Goal: Transaction & Acquisition: Book appointment/travel/reservation

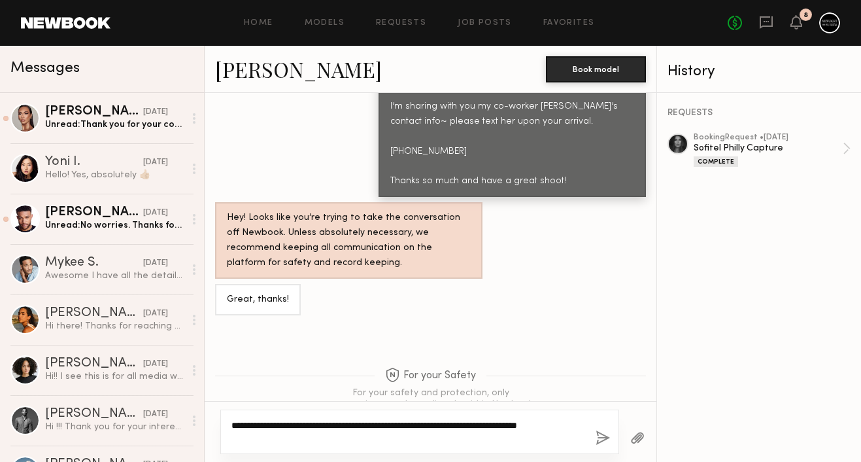
scroll to position [1122, 0]
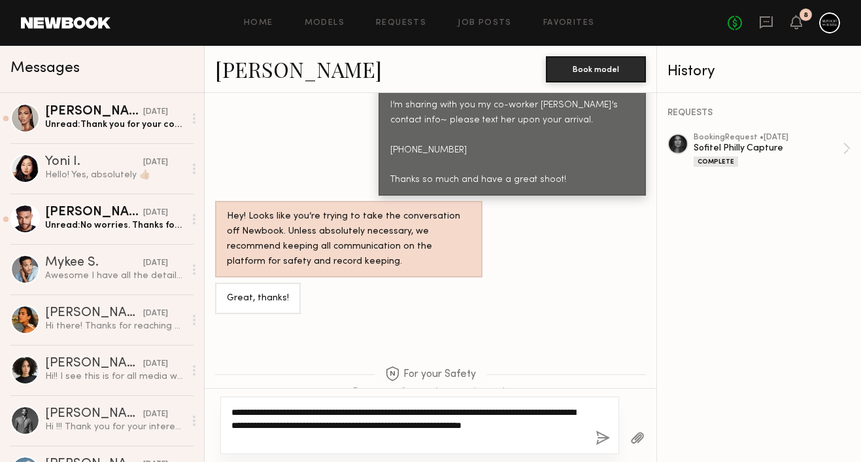
click at [513, 426] on textarea "**********" at bounding box center [409, 425] width 354 height 39
click at [517, 426] on textarea "**********" at bounding box center [409, 425] width 354 height 39
click at [529, 426] on textarea "**********" at bounding box center [409, 425] width 354 height 39
click at [540, 426] on textarea "**********" at bounding box center [409, 425] width 354 height 39
click at [508, 414] on textarea "**********" at bounding box center [409, 425] width 354 height 39
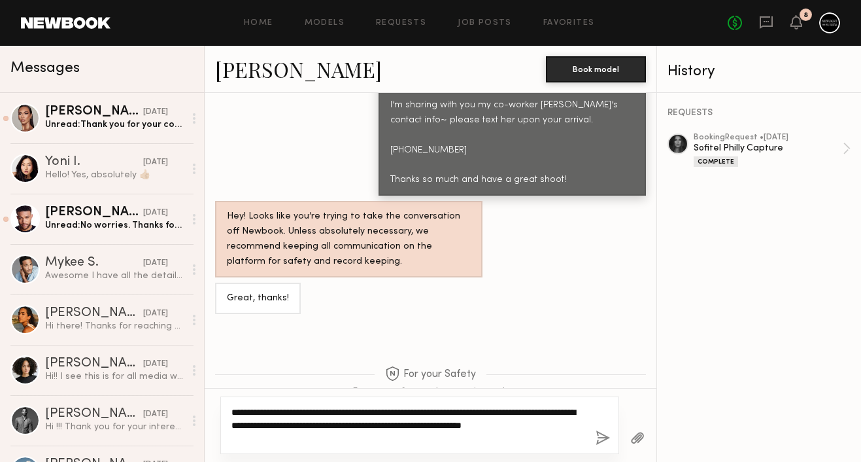
click at [524, 412] on textarea "**********" at bounding box center [409, 425] width 354 height 39
click at [510, 441] on textarea "**********" at bounding box center [409, 425] width 354 height 39
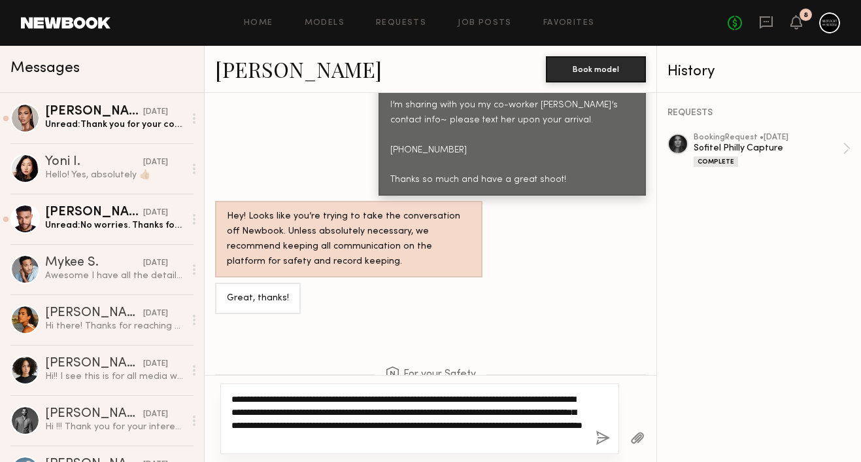
type textarea "**********"
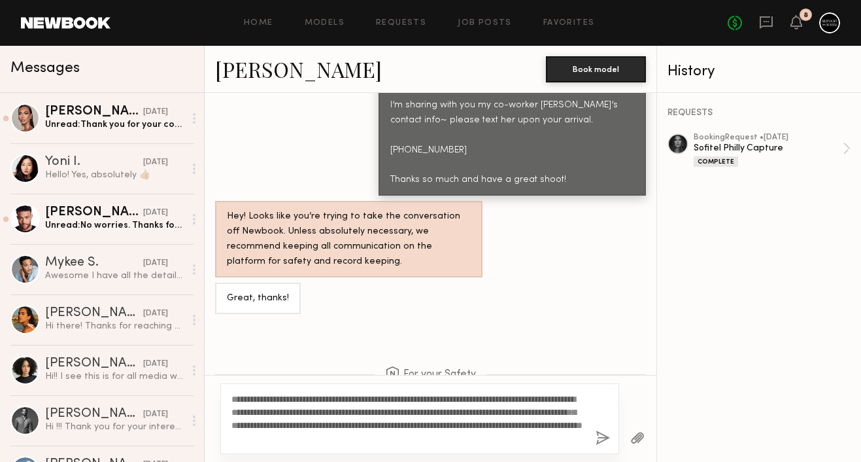
click at [600, 434] on button "button" at bounding box center [603, 438] width 14 height 16
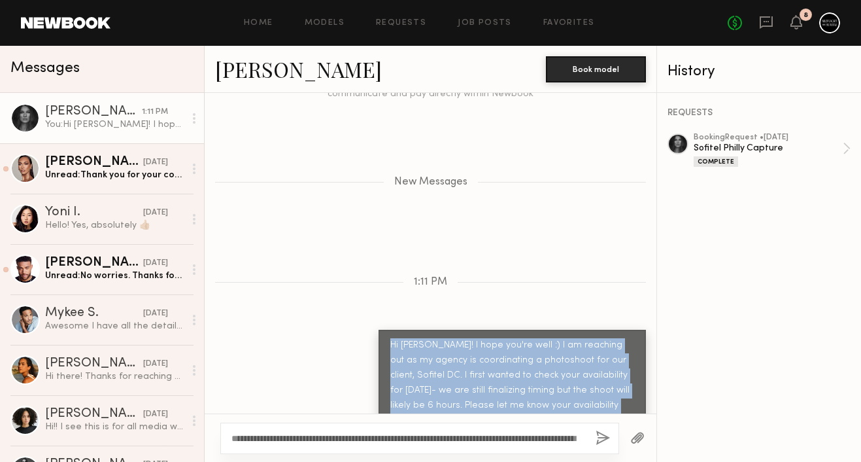
drag, startPoint x: 388, startPoint y: 309, endPoint x: 546, endPoint y: 388, distance: 176.4
click at [546, 388] on div "Hi [PERSON_NAME]! I hope you're well :) I am reaching out as my agency is coord…" at bounding box center [513, 383] width 268 height 107
copy div "Hi [PERSON_NAME]! I hope you're well :) I am reaching out as my agency is coord…"
click at [559, 21] on link "Favorites" at bounding box center [570, 23] width 52 height 9
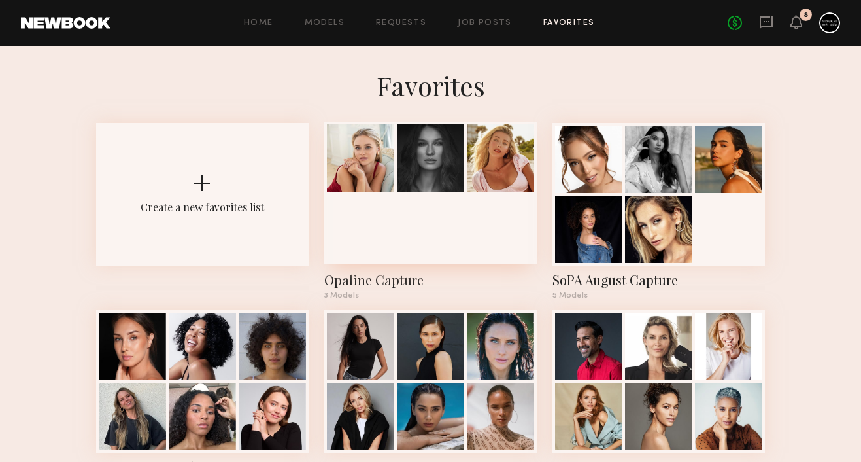
click at [481, 241] on div at bounding box center [430, 193] width 213 height 143
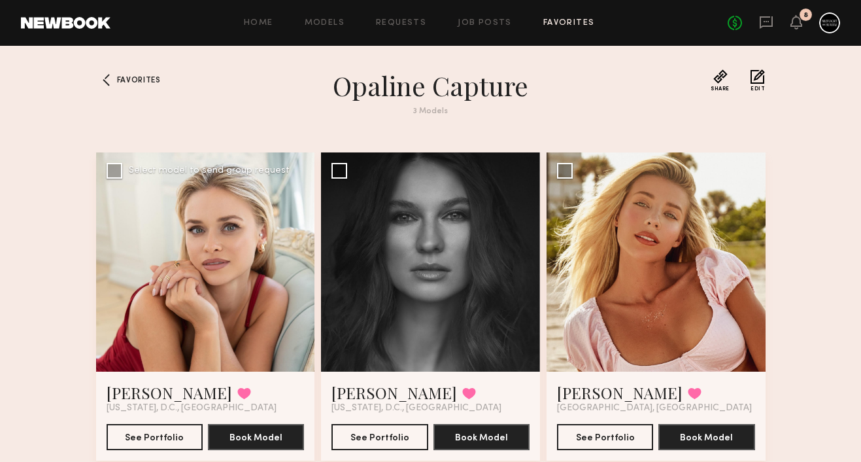
scroll to position [42, 0]
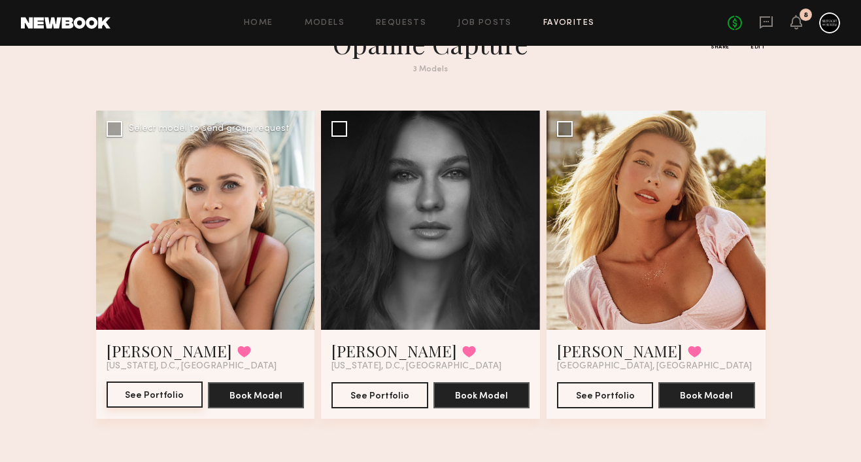
click at [184, 388] on button "See Portfolio" at bounding box center [155, 394] width 96 height 26
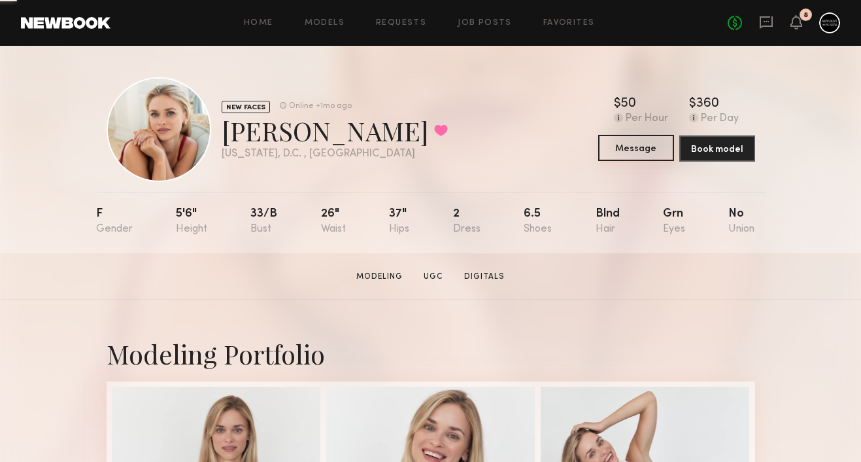
click at [633, 148] on button "Message" at bounding box center [636, 148] width 76 height 26
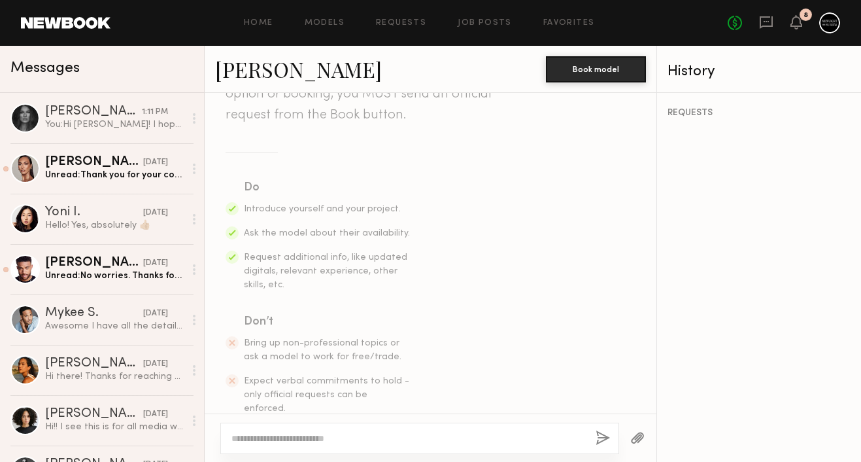
scroll to position [203, 0]
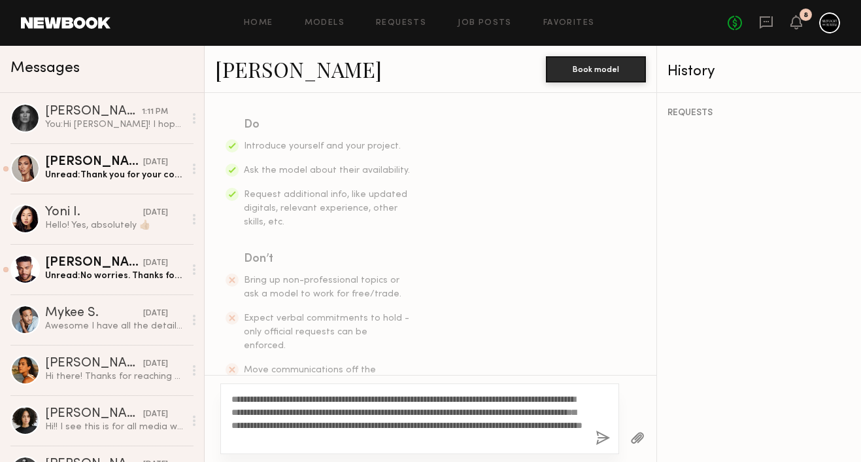
drag, startPoint x: 266, startPoint y: 398, endPoint x: 245, endPoint y: 398, distance: 20.9
click at [245, 398] on textarea "**********" at bounding box center [409, 418] width 354 height 52
click at [375, 422] on textarea "**********" at bounding box center [409, 418] width 354 height 52
type textarea "**********"
click at [601, 438] on button "button" at bounding box center [603, 438] width 14 height 16
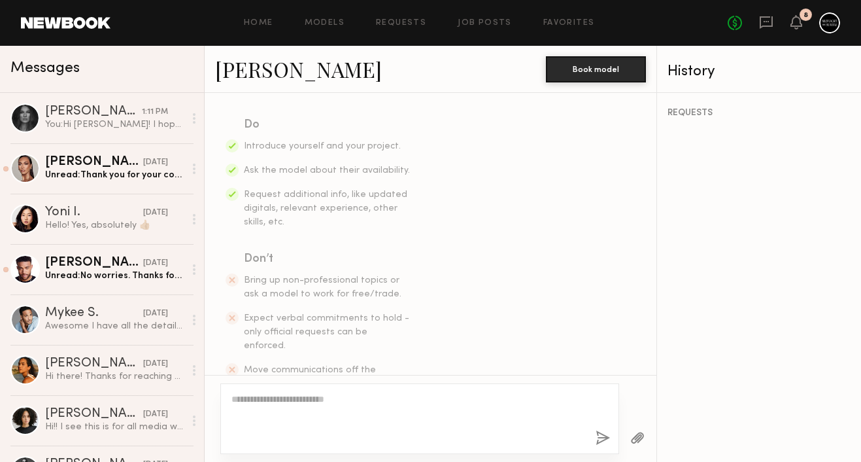
scroll to position [440, 0]
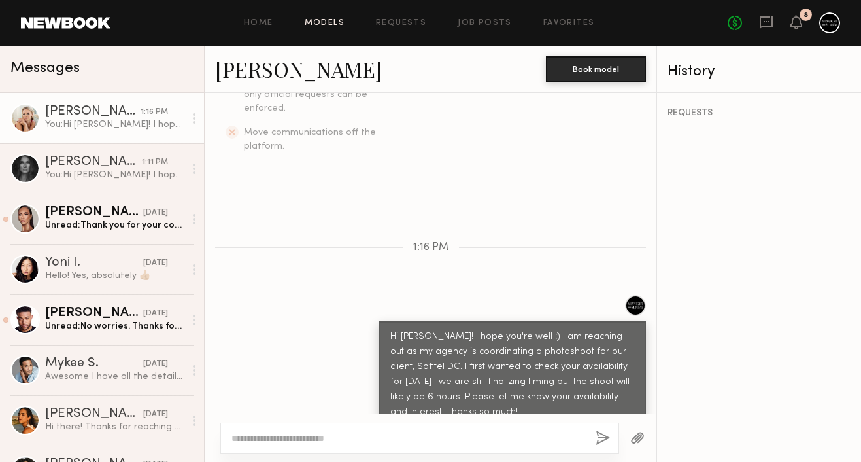
click at [309, 23] on link "Models" at bounding box center [325, 23] width 40 height 9
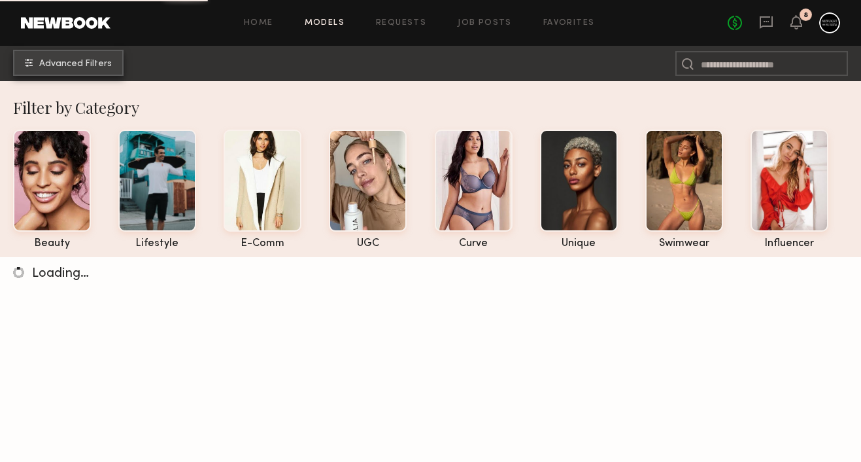
click at [92, 62] on span "Advanced Filters" at bounding box center [75, 64] width 73 height 9
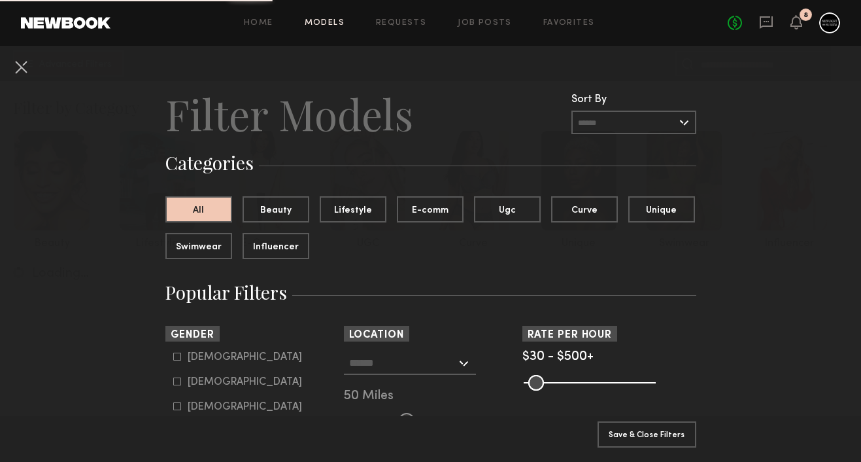
click at [377, 371] on input "text" at bounding box center [402, 362] width 107 height 22
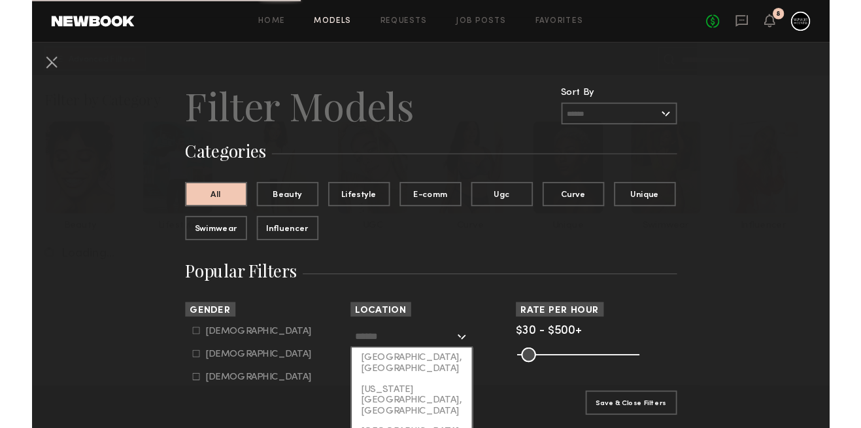
scroll to position [44, 0]
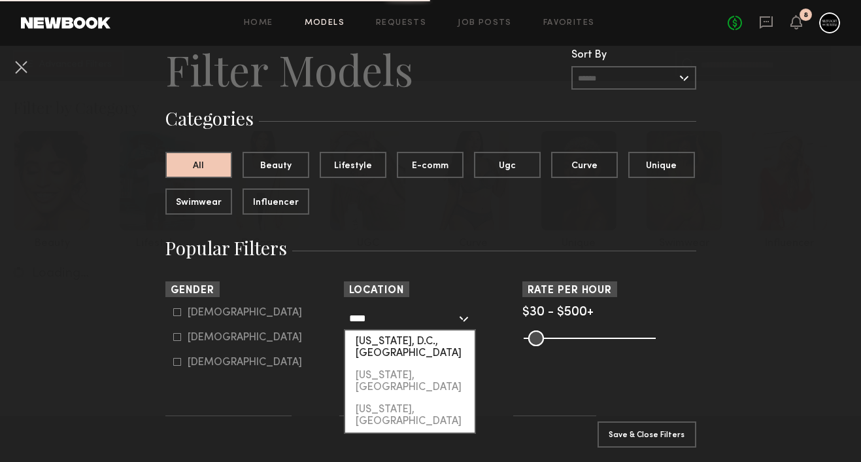
click at [408, 338] on div "[US_STATE], D.C., [GEOGRAPHIC_DATA]" at bounding box center [410, 347] width 130 height 34
type input "**********"
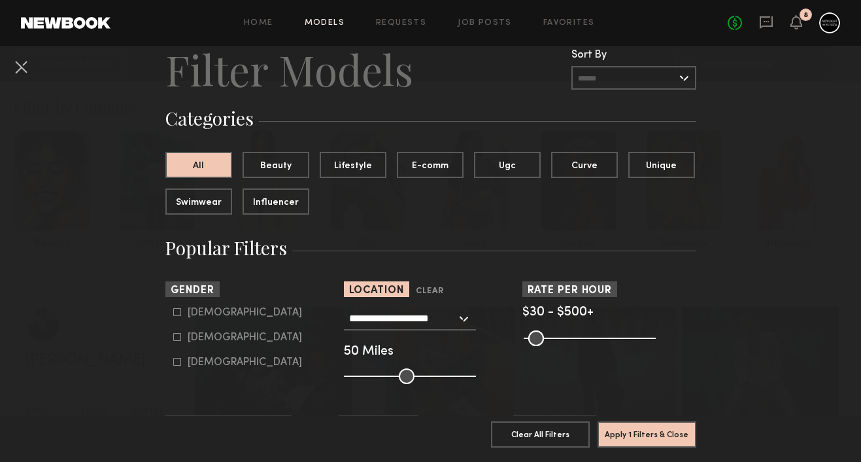
click at [230, 334] on label "Female" at bounding box center [237, 337] width 129 height 8
click at [222, 302] on nb-browse-filter "Gender Clear Male Female Non-binary" at bounding box center [252, 324] width 174 height 87
click at [220, 322] on form "Male Female Non-binary" at bounding box center [256, 337] width 166 height 61
click at [207, 315] on div "Male" at bounding box center [245, 313] width 114 height 8
type input "**"
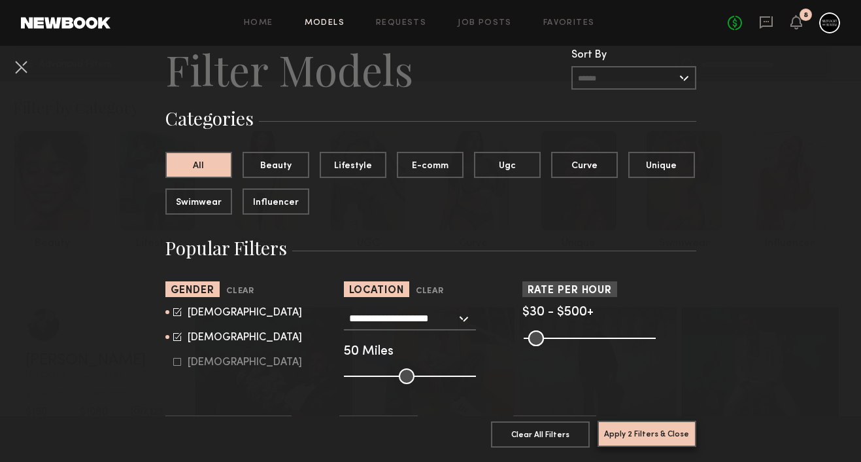
click at [667, 437] on button "Apply 2 Filters & Close" at bounding box center [647, 434] width 99 height 26
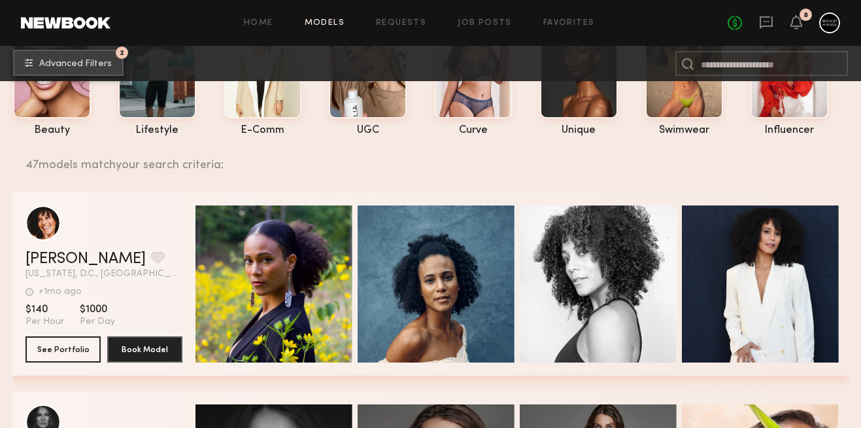
scroll to position [116, 0]
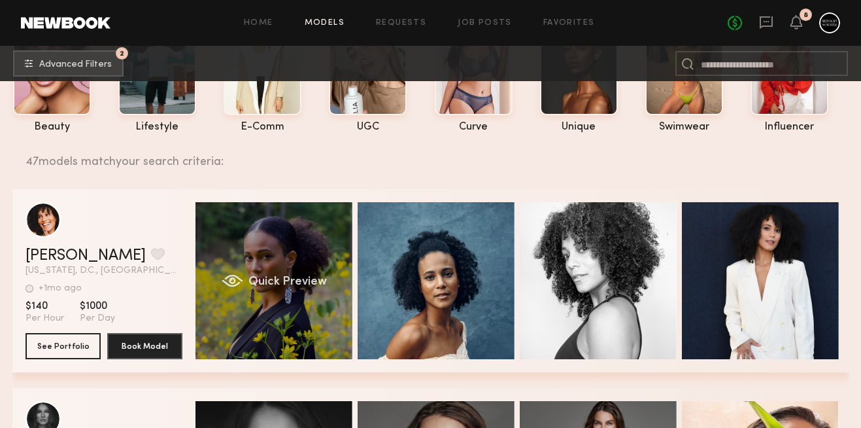
click at [279, 266] on div "Quick Preview" at bounding box center [274, 280] width 157 height 157
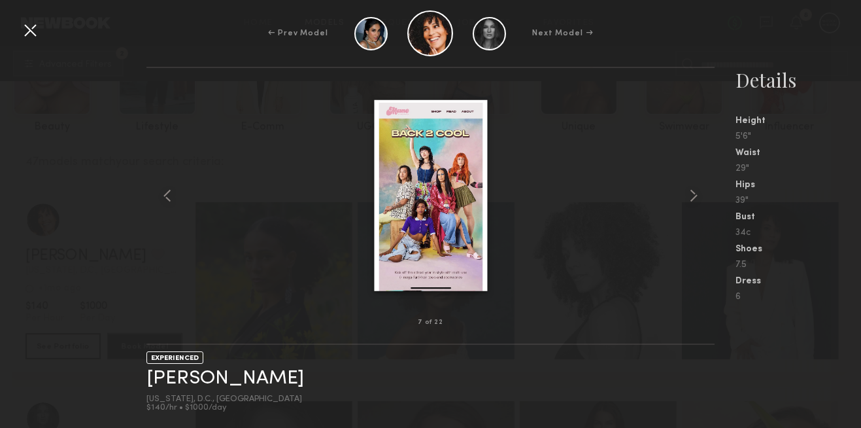
click at [35, 29] on div at bounding box center [30, 30] width 21 height 21
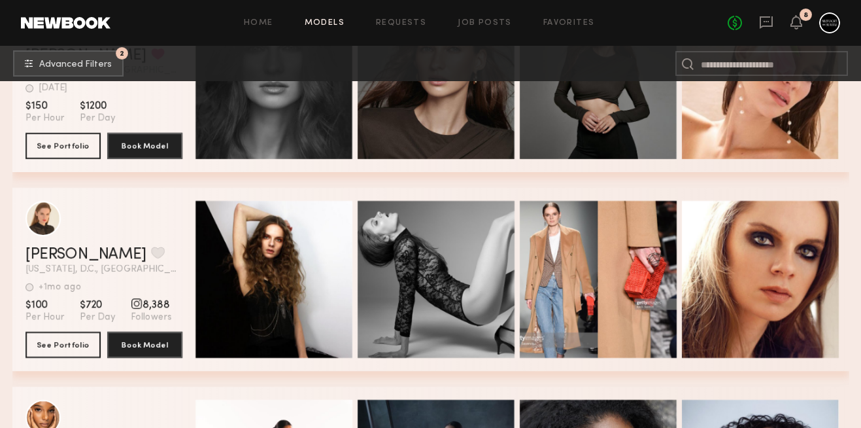
scroll to position [519, 0]
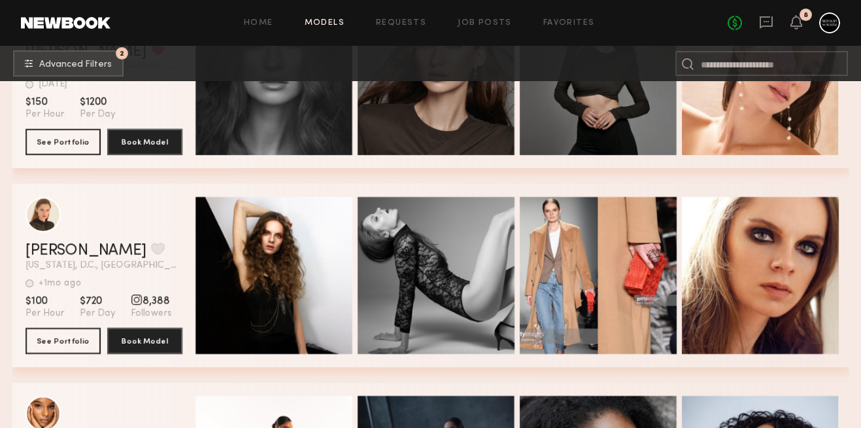
click at [283, 232] on div "Quick Preview" at bounding box center [274, 275] width 157 height 157
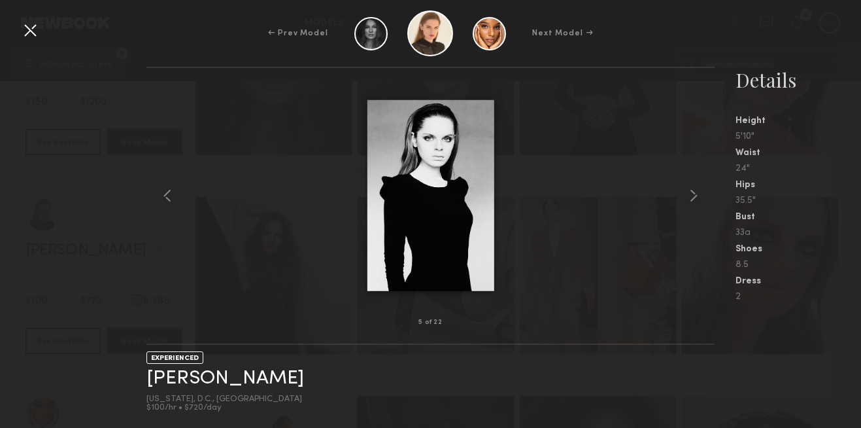
click at [23, 33] on div at bounding box center [30, 30] width 21 height 21
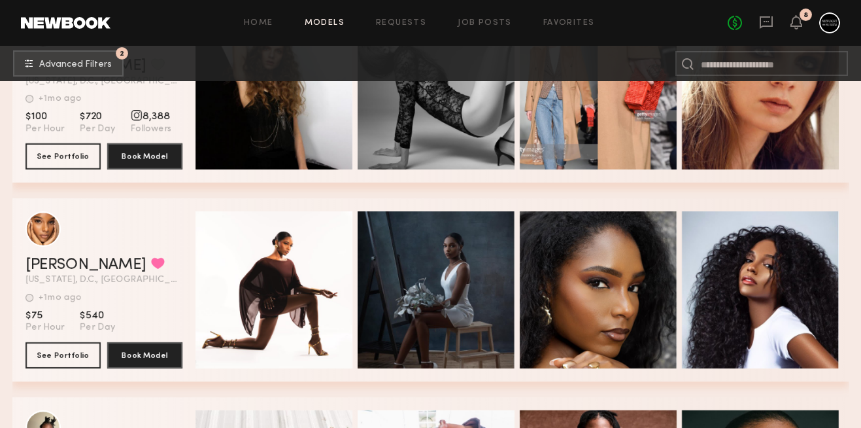
scroll to position [705, 0]
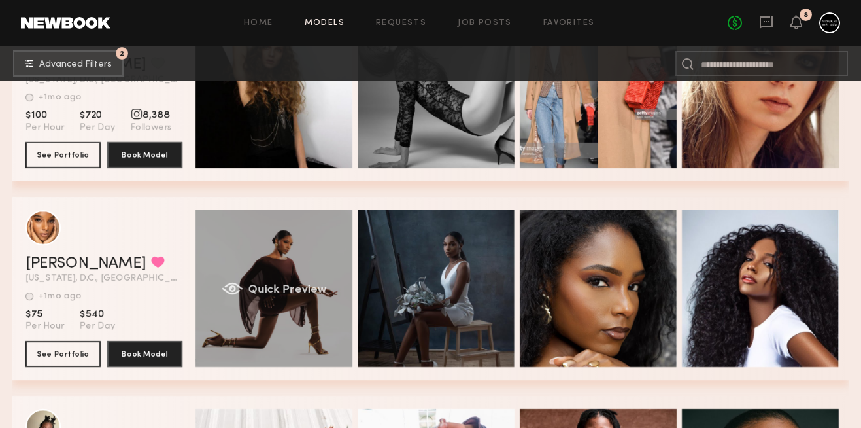
click at [300, 234] on div "Quick Preview" at bounding box center [274, 288] width 157 height 157
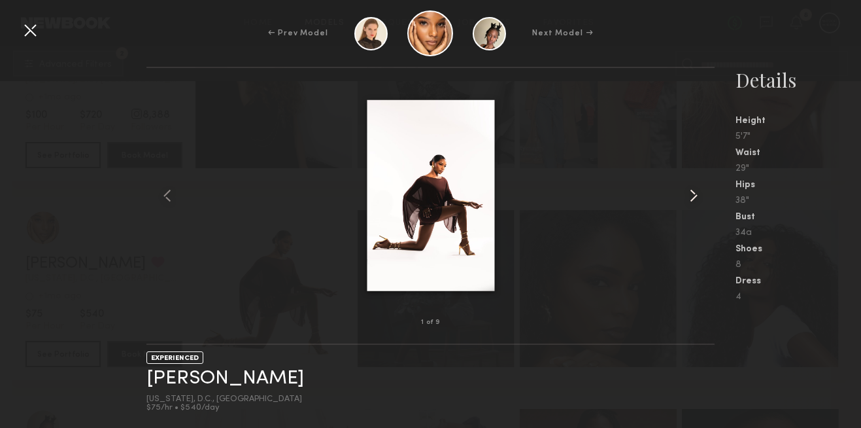
click at [691, 198] on common-icon at bounding box center [694, 195] width 21 height 21
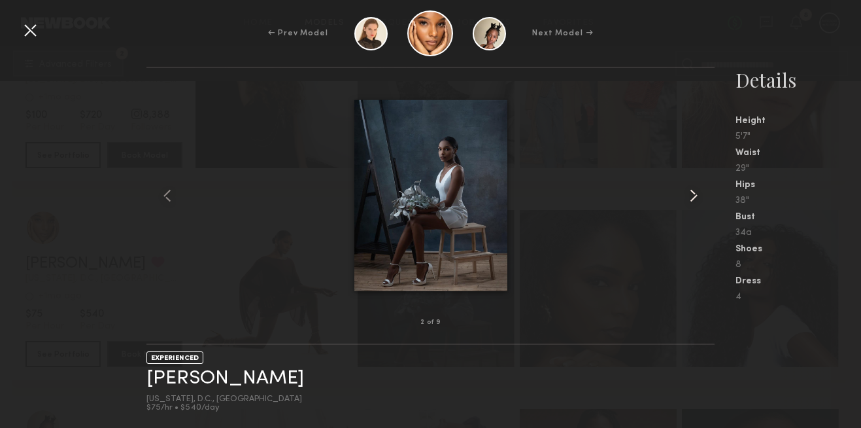
click at [691, 198] on common-icon at bounding box center [694, 195] width 21 height 21
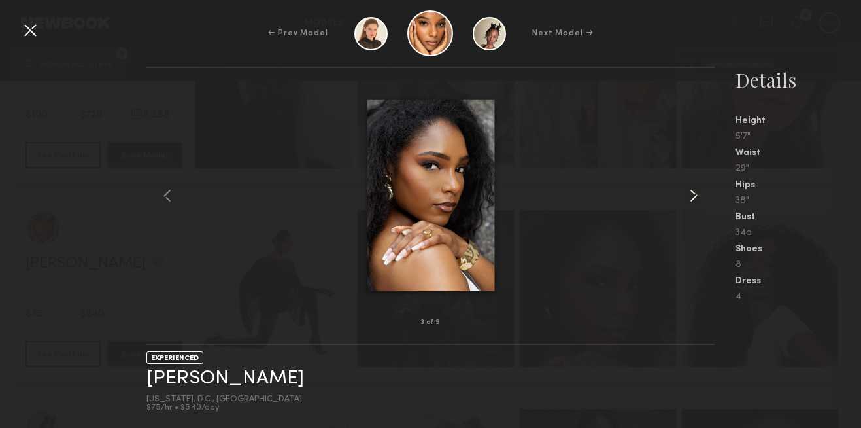
click at [691, 198] on common-icon at bounding box center [694, 195] width 21 height 21
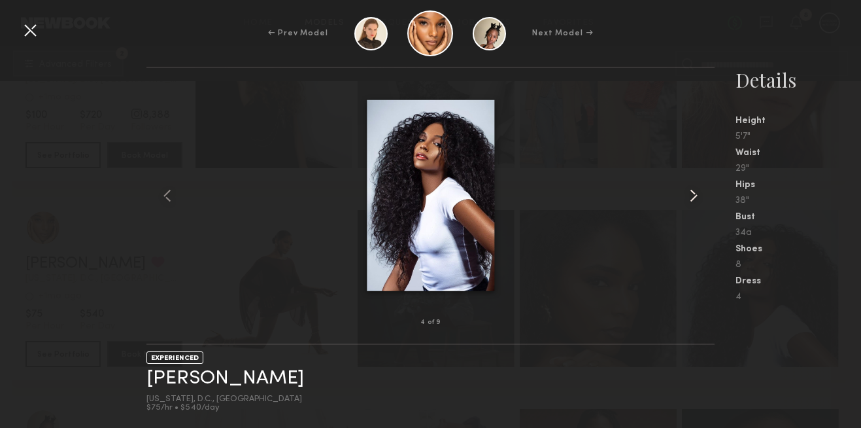
click at [691, 198] on common-icon at bounding box center [694, 195] width 21 height 21
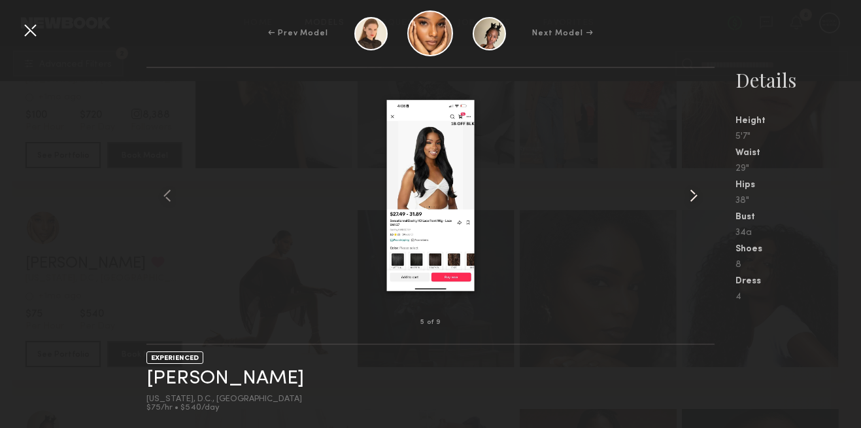
click at [691, 198] on common-icon at bounding box center [694, 195] width 21 height 21
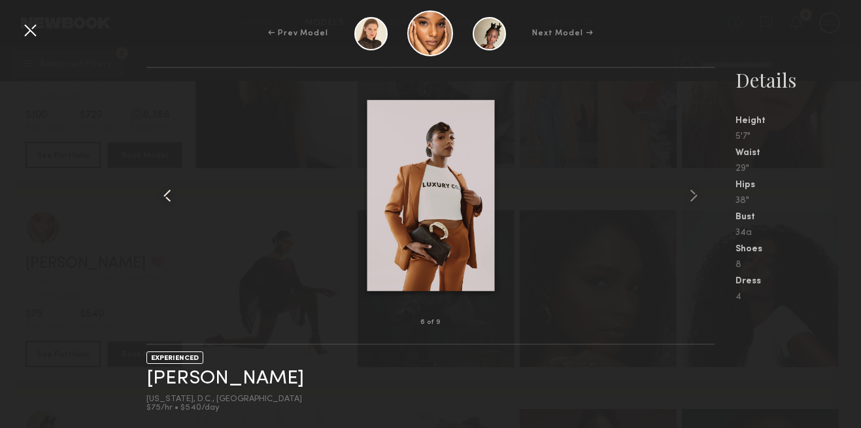
click at [170, 193] on common-icon at bounding box center [167, 195] width 21 height 21
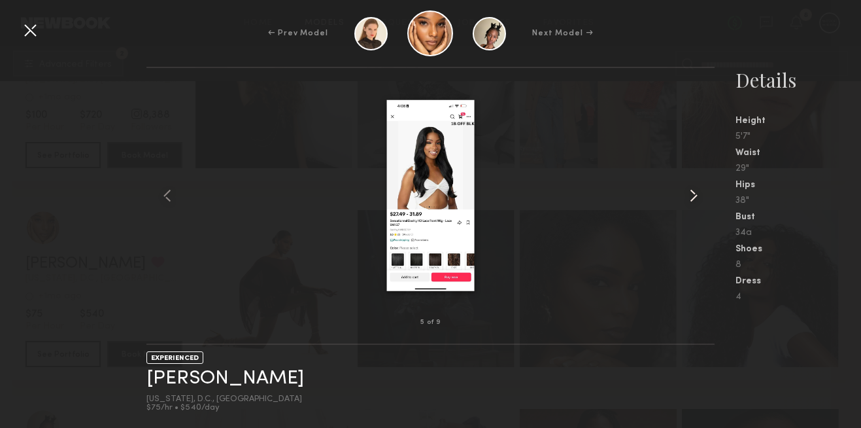
click at [699, 186] on common-icon at bounding box center [694, 195] width 21 height 21
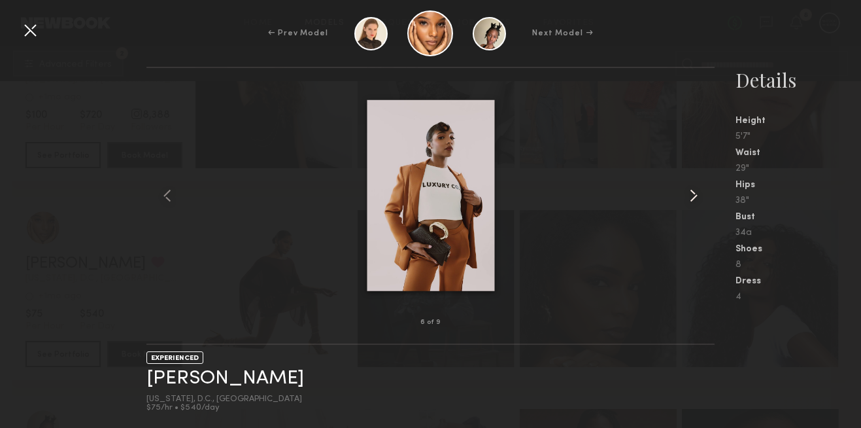
click at [699, 186] on common-icon at bounding box center [694, 195] width 21 height 21
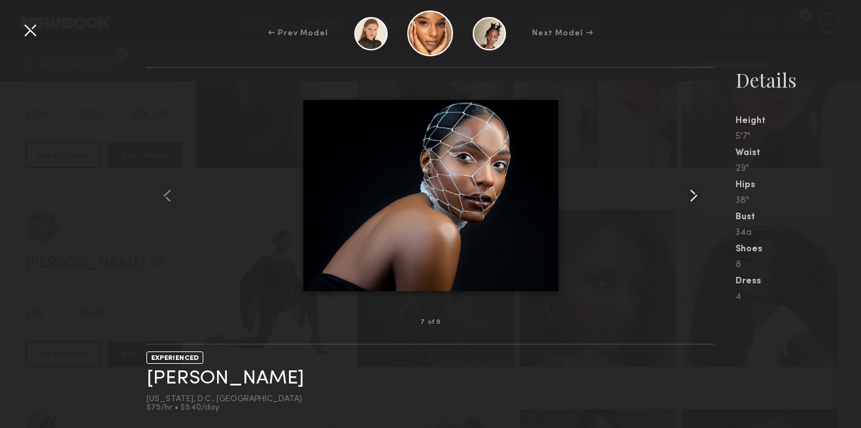
click at [699, 186] on common-icon at bounding box center [694, 195] width 21 height 21
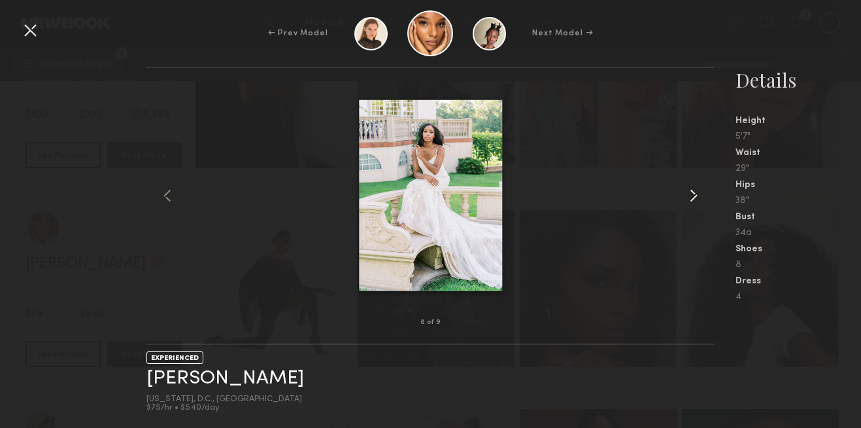
click at [699, 186] on common-icon at bounding box center [694, 195] width 21 height 21
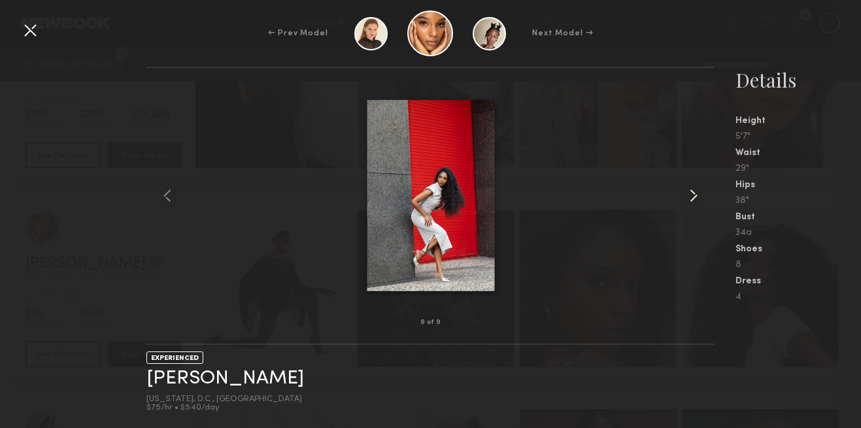
click at [699, 186] on common-icon at bounding box center [694, 195] width 21 height 21
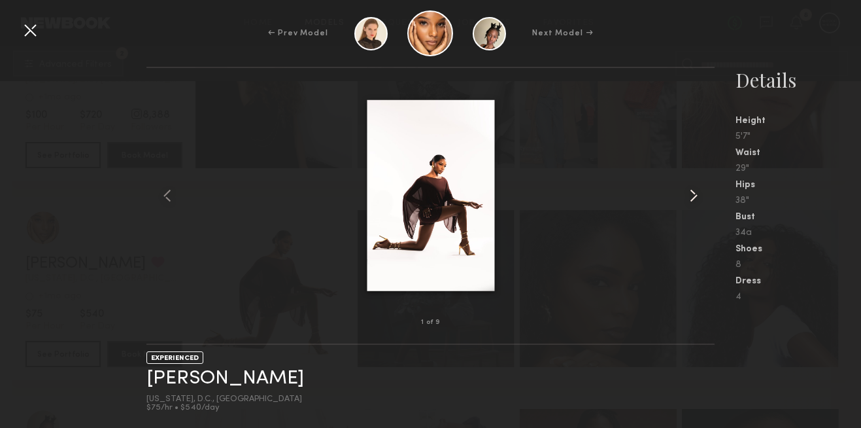
click at [699, 186] on common-icon at bounding box center [694, 195] width 21 height 21
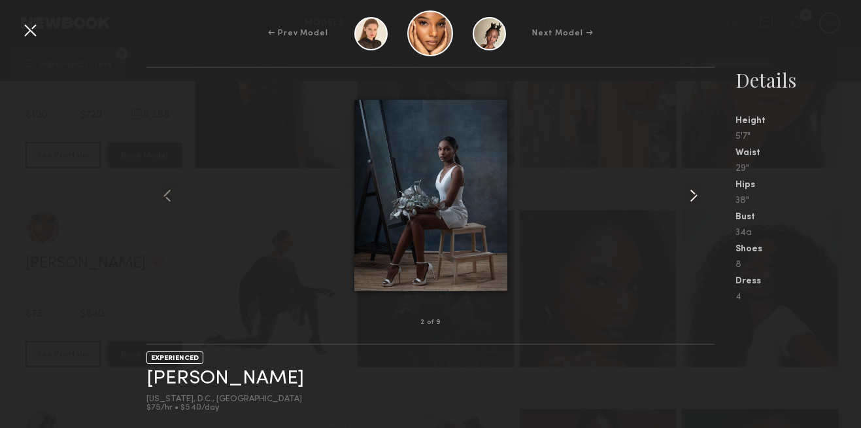
click at [699, 186] on common-icon at bounding box center [694, 195] width 21 height 21
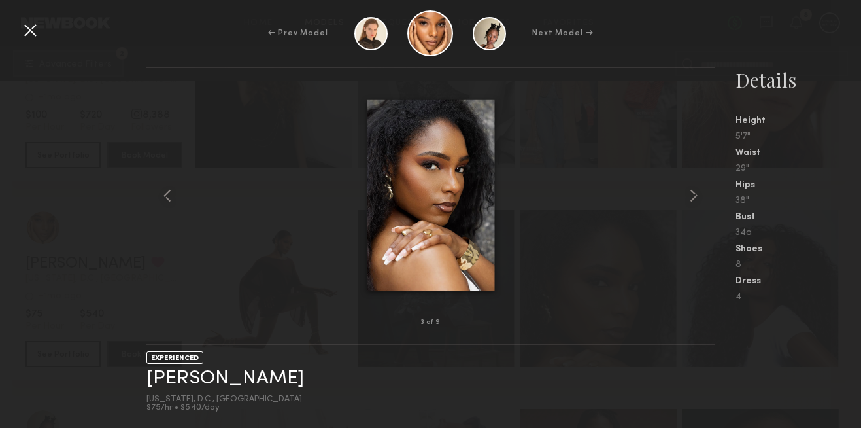
click at [29, 29] on div at bounding box center [30, 30] width 21 height 21
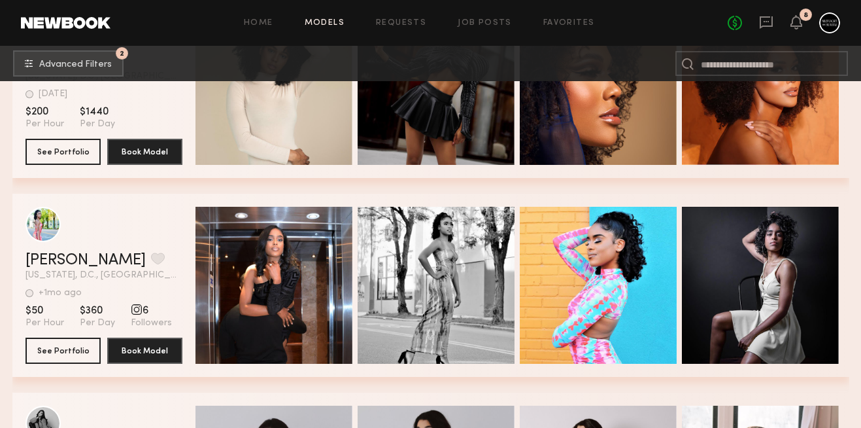
scroll to position [1406, 0]
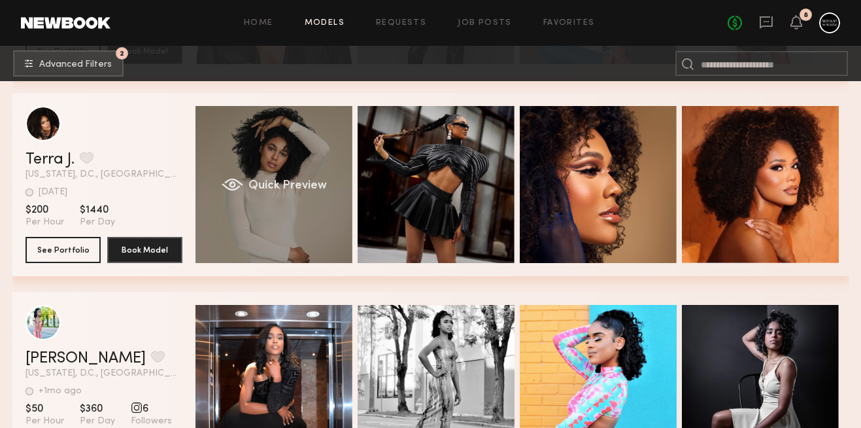
click at [298, 192] on div "Quick Preview" at bounding box center [274, 184] width 157 height 157
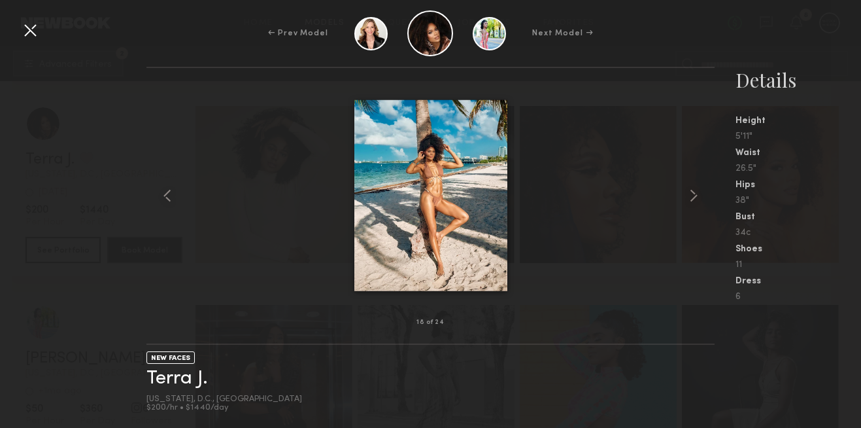
click at [38, 33] on div at bounding box center [30, 30] width 21 height 21
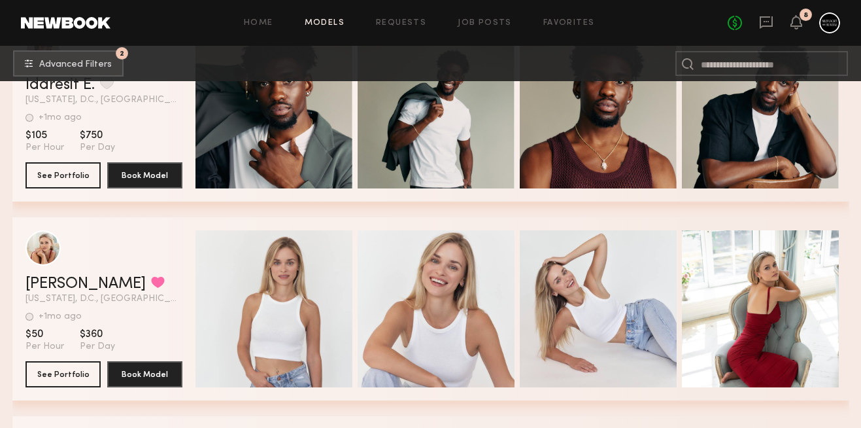
scroll to position [2033, 0]
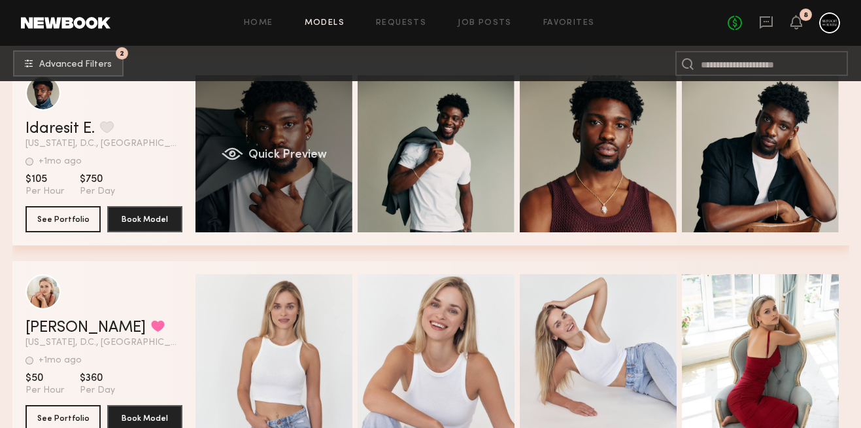
click at [243, 169] on div "Quick Preview" at bounding box center [274, 153] width 157 height 157
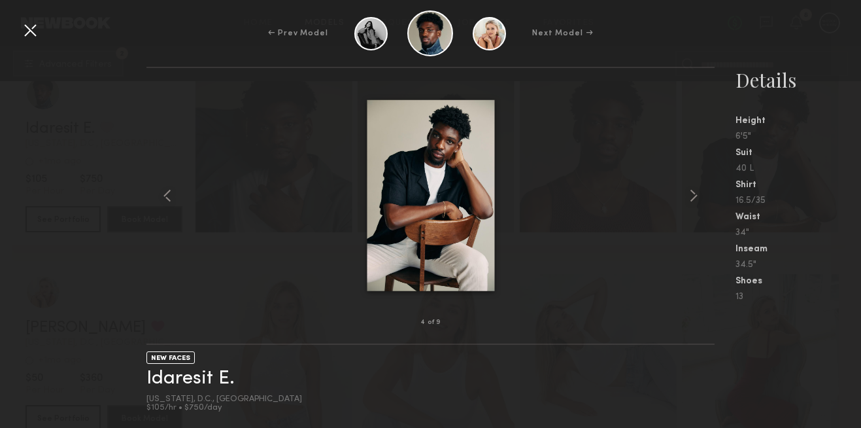
click at [29, 27] on div at bounding box center [30, 30] width 21 height 21
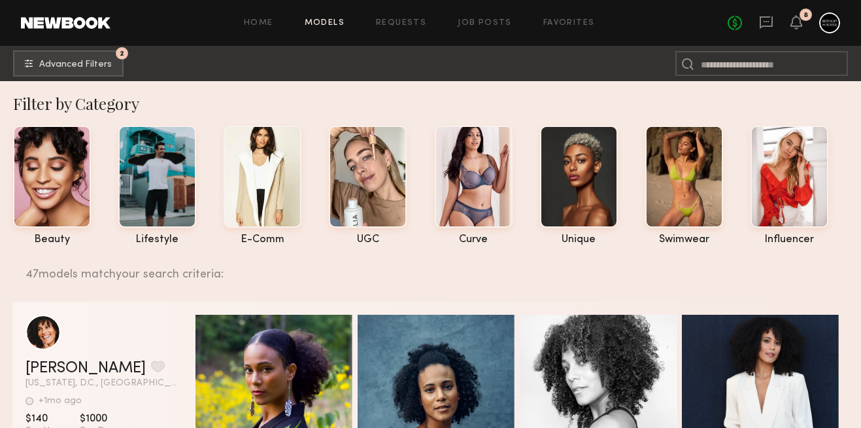
scroll to position [0, 0]
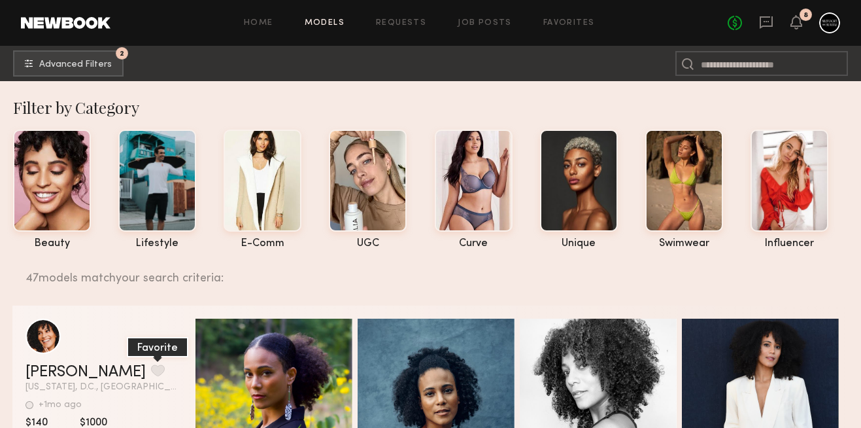
click at [151, 370] on button "grid" at bounding box center [158, 370] width 14 height 12
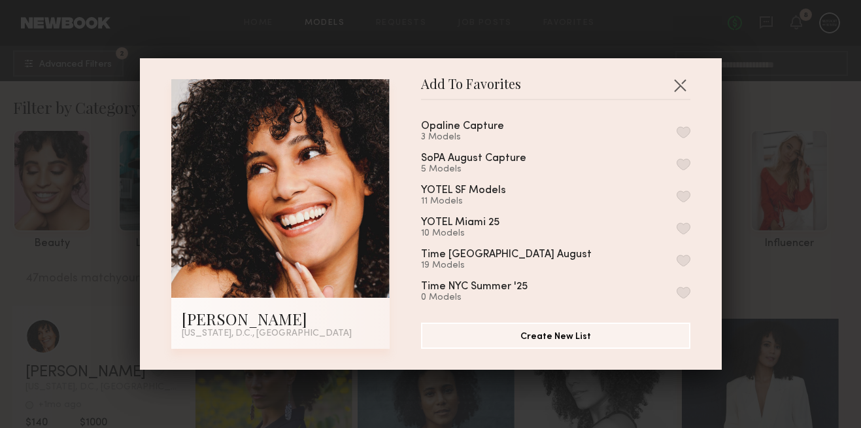
click at [667, 131] on div "Opaline Capture 3 Models" at bounding box center [555, 132] width 269 height 22
click at [677, 131] on button "button" at bounding box center [684, 132] width 14 height 12
click at [680, 86] on button "button" at bounding box center [680, 85] width 21 height 21
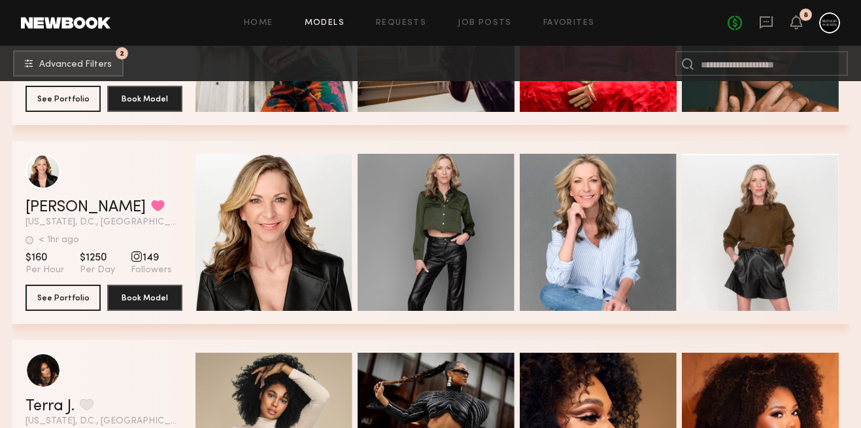
scroll to position [1273, 0]
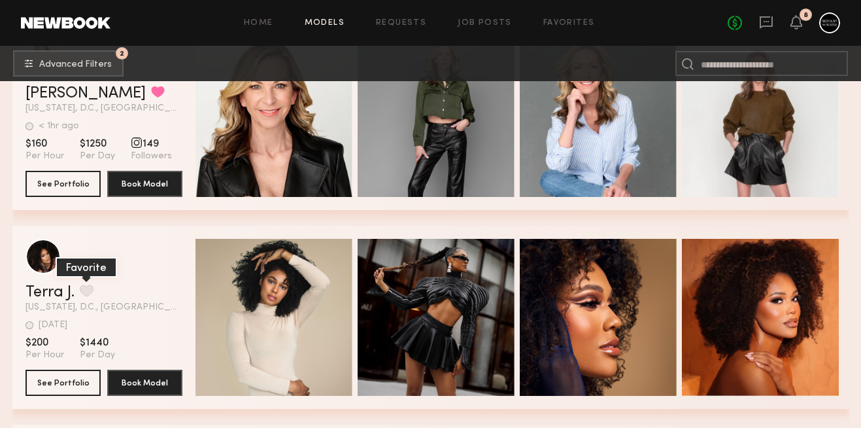
click at [90, 288] on button "grid" at bounding box center [87, 291] width 14 height 12
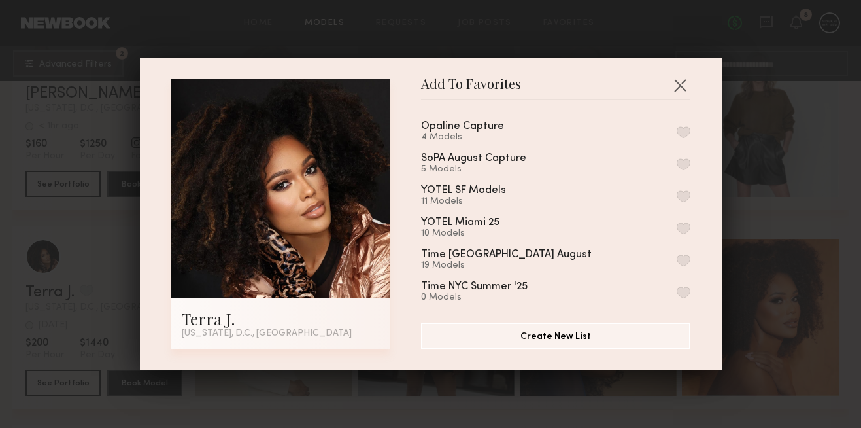
click at [685, 131] on button "button" at bounding box center [684, 132] width 14 height 12
click at [680, 87] on button "button" at bounding box center [680, 85] width 21 height 21
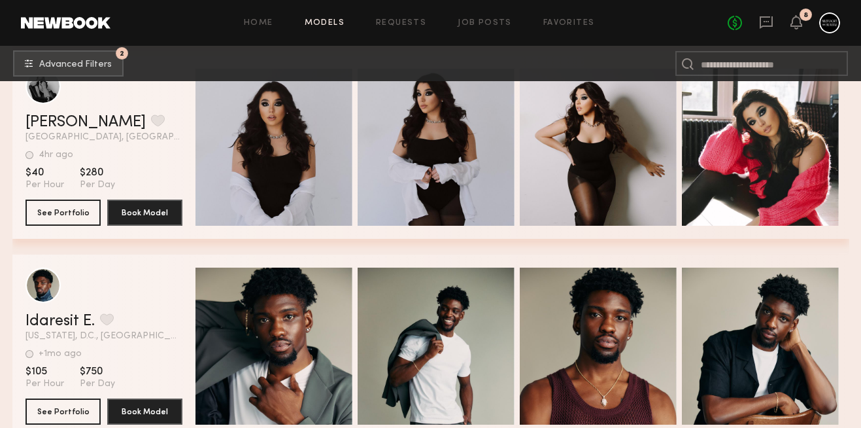
scroll to position [1928, 0]
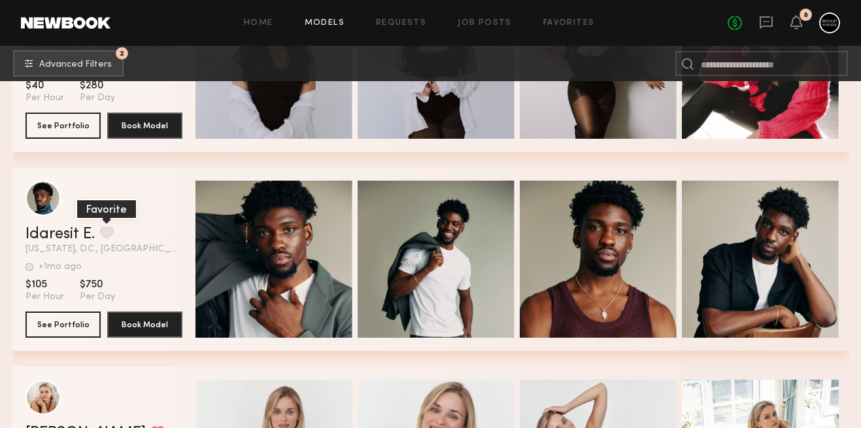
click at [107, 231] on button "grid" at bounding box center [107, 232] width 14 height 12
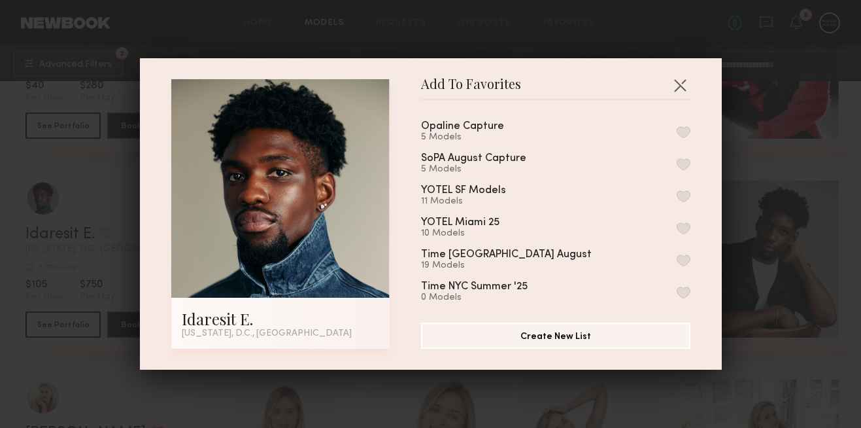
click at [685, 132] on button "button" at bounding box center [684, 132] width 14 height 12
click at [682, 84] on button "button" at bounding box center [680, 85] width 21 height 21
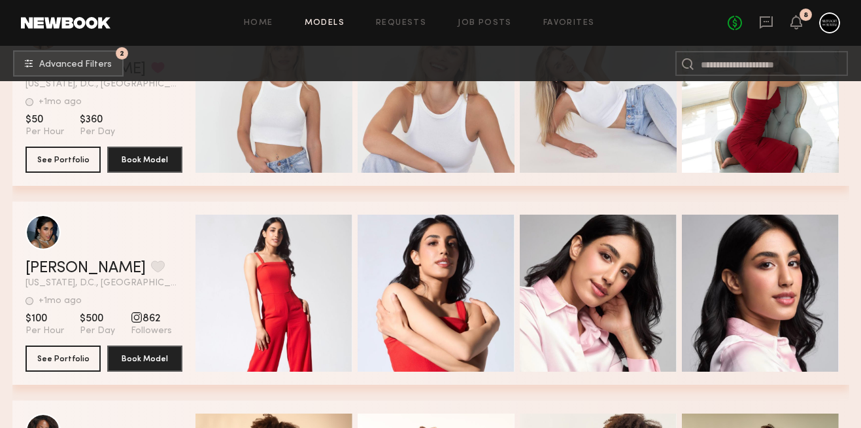
scroll to position [2333, 0]
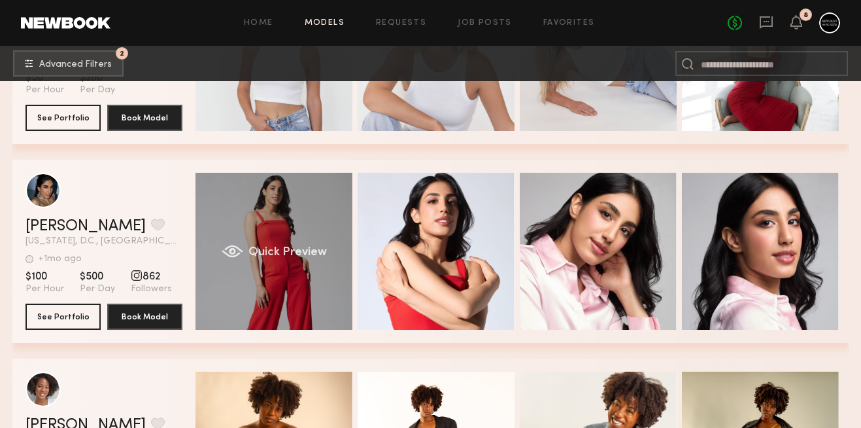
click at [305, 220] on div "Quick Preview" at bounding box center [274, 251] width 157 height 157
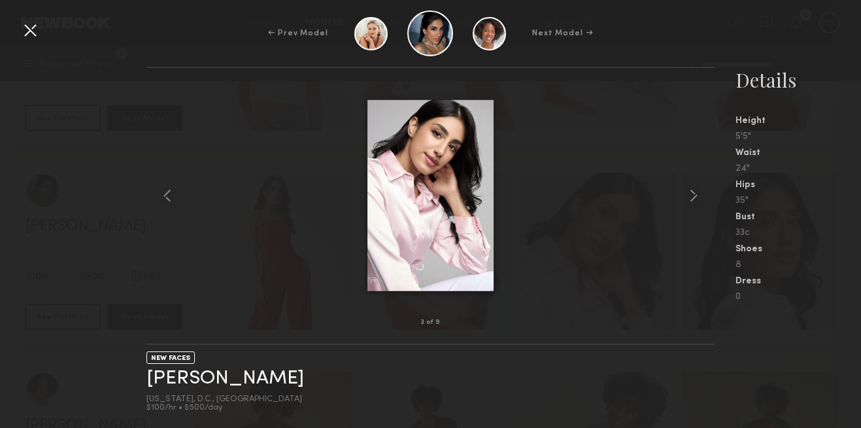
click at [30, 33] on div at bounding box center [30, 30] width 21 height 21
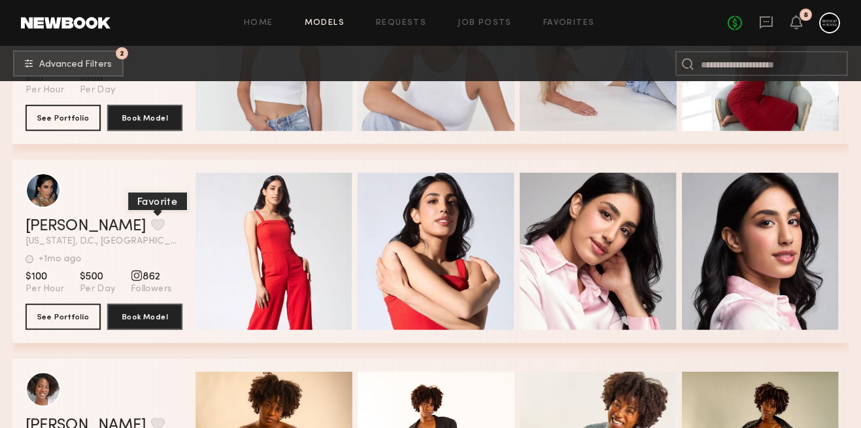
click at [151, 223] on button "grid" at bounding box center [158, 224] width 14 height 12
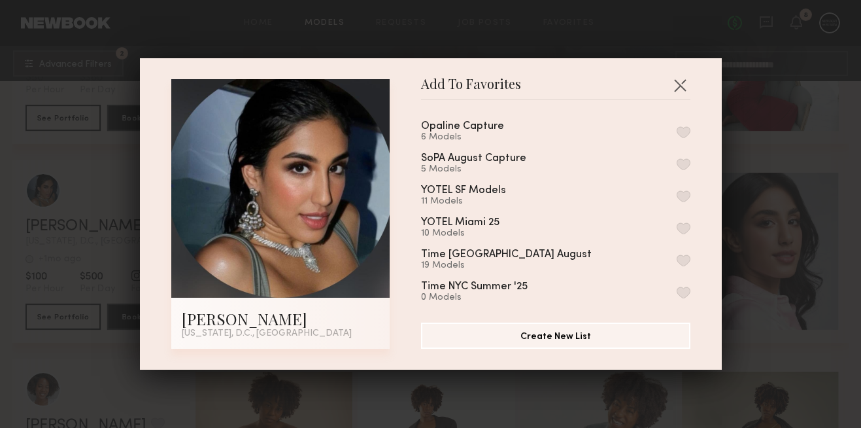
click at [685, 130] on button "button" at bounding box center [684, 132] width 14 height 12
click at [680, 82] on button "button" at bounding box center [680, 85] width 21 height 21
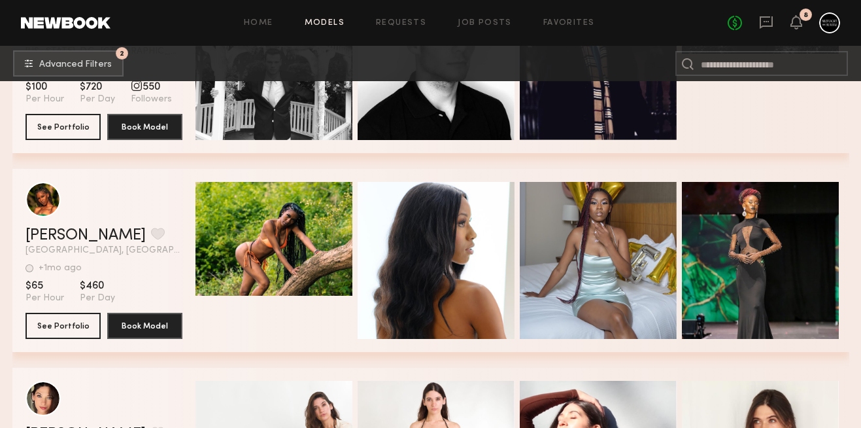
scroll to position [5689, 0]
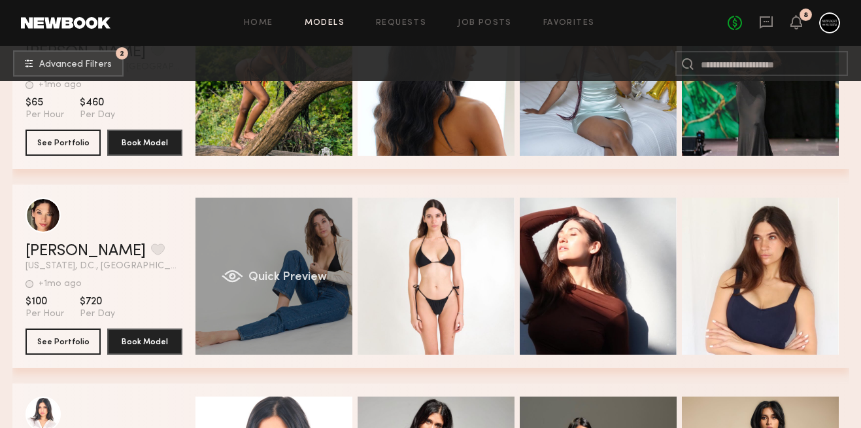
click at [307, 245] on div "Quick Preview" at bounding box center [274, 276] width 157 height 157
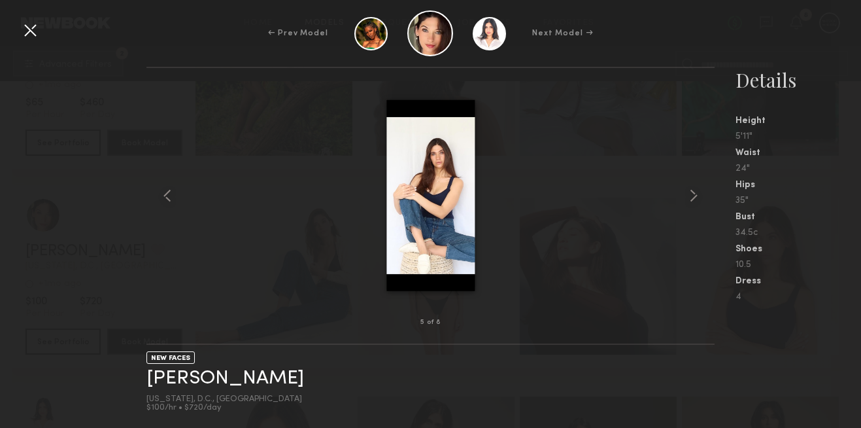
click at [33, 33] on div at bounding box center [30, 30] width 21 height 21
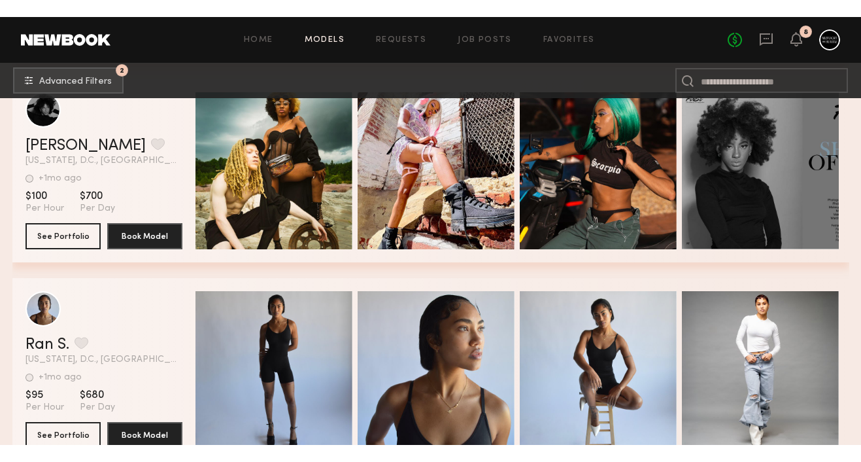
scroll to position [3219, 0]
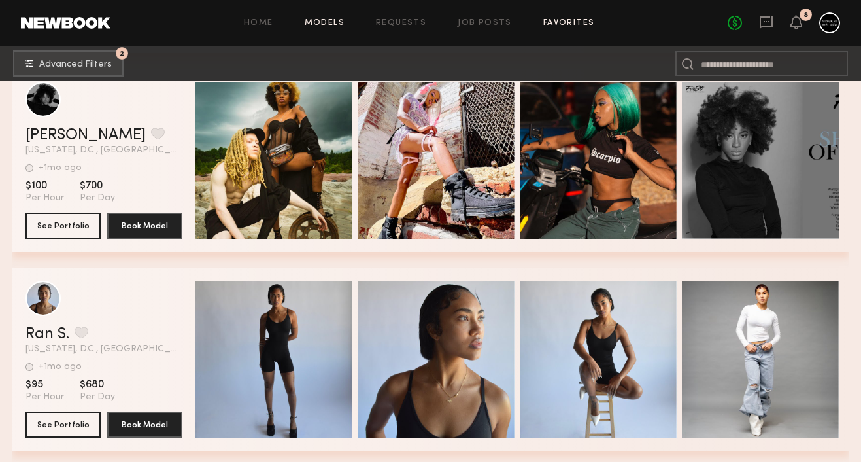
click at [567, 24] on link "Favorites" at bounding box center [570, 23] width 52 height 9
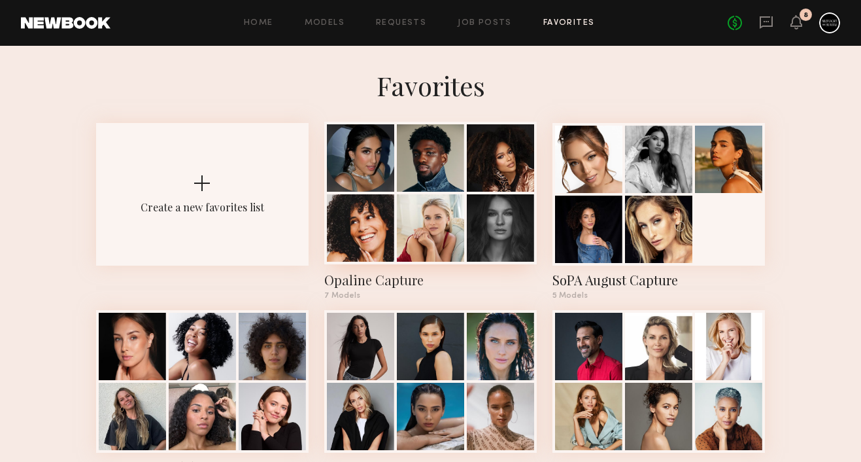
click at [415, 209] on div at bounding box center [430, 227] width 67 height 67
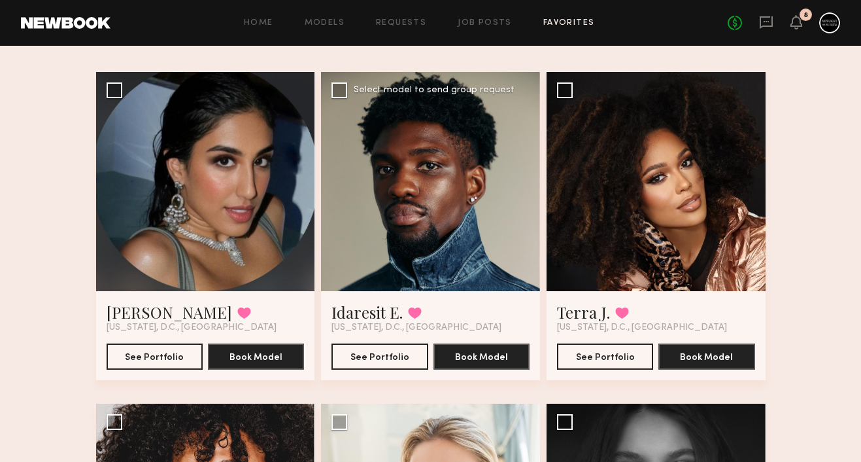
scroll to position [92, 0]
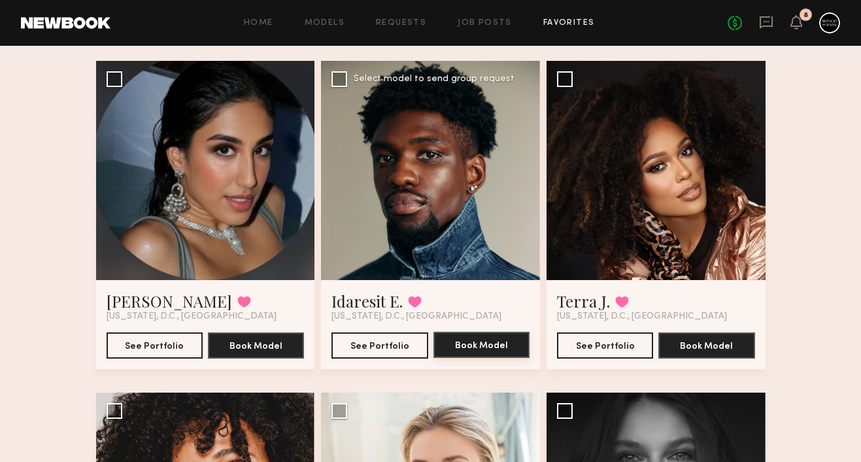
click at [446, 339] on button "Book Model" at bounding box center [482, 345] width 96 height 26
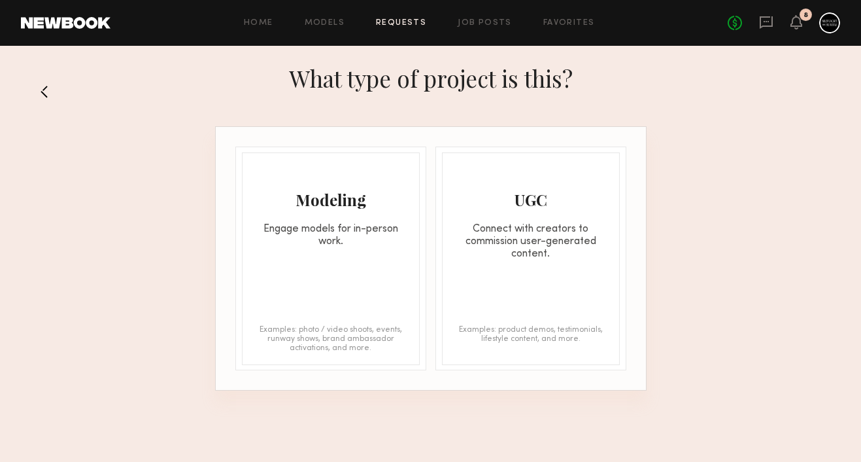
click at [51, 88] on button at bounding box center [49, 91] width 21 height 21
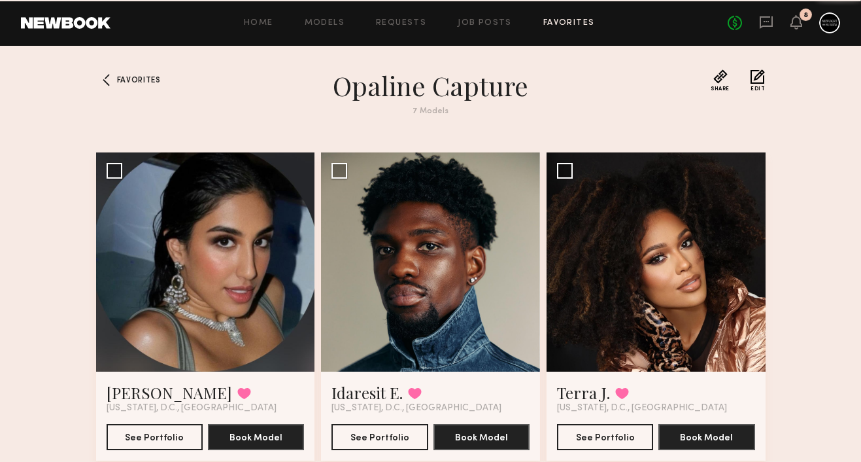
scroll to position [92, 0]
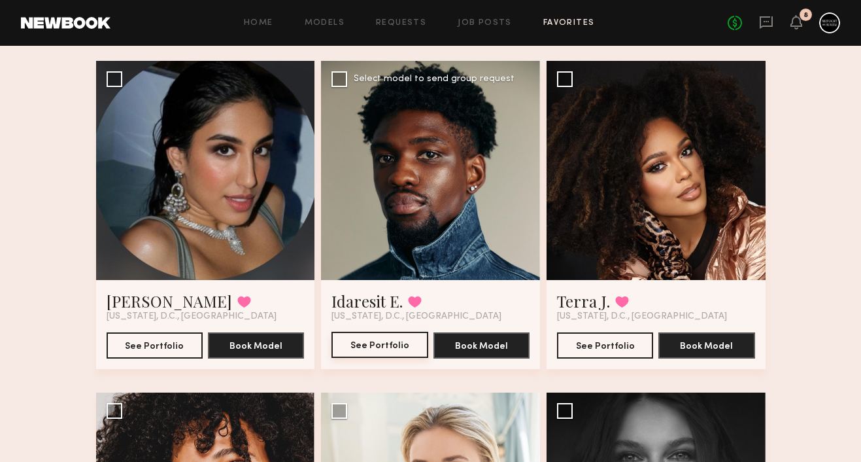
click at [366, 339] on button "See Portfolio" at bounding box center [380, 345] width 96 height 26
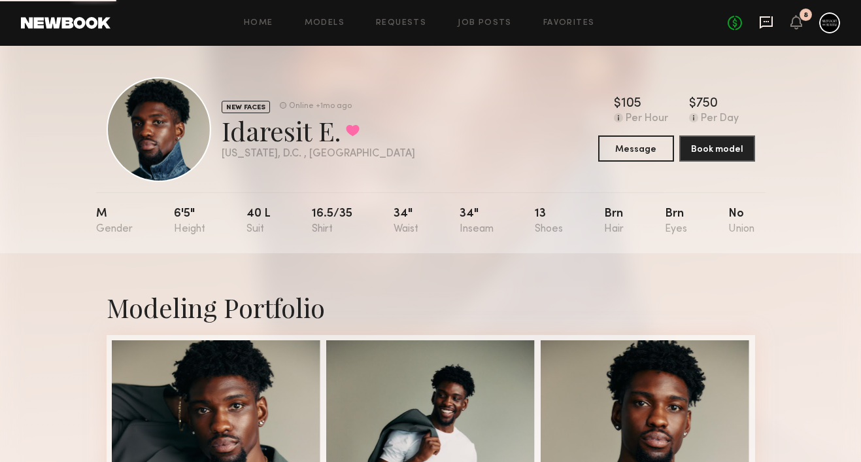
click at [770, 21] on icon at bounding box center [766, 22] width 14 height 14
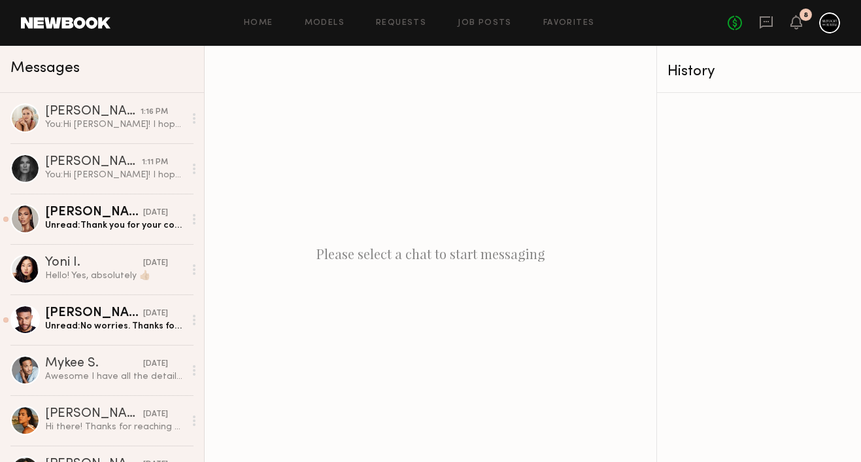
click at [390, 417] on div "Please select a chat to start messaging" at bounding box center [431, 254] width 452 height 416
click at [571, 18] on div "Home Models Requests Job Posts Favorites Sign Out No fees up to $5,000 8" at bounding box center [476, 22] width 730 height 21
click at [572, 22] on link "Favorites" at bounding box center [570, 23] width 52 height 9
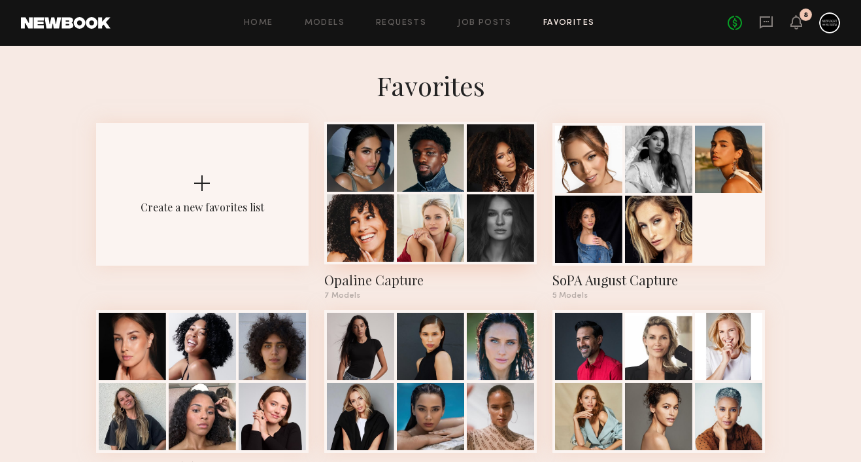
click at [485, 186] on div at bounding box center [500, 157] width 67 height 67
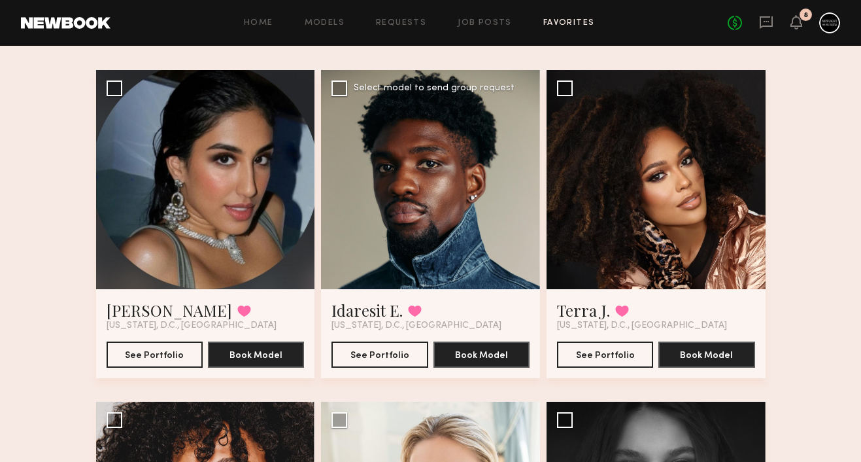
scroll to position [95, 0]
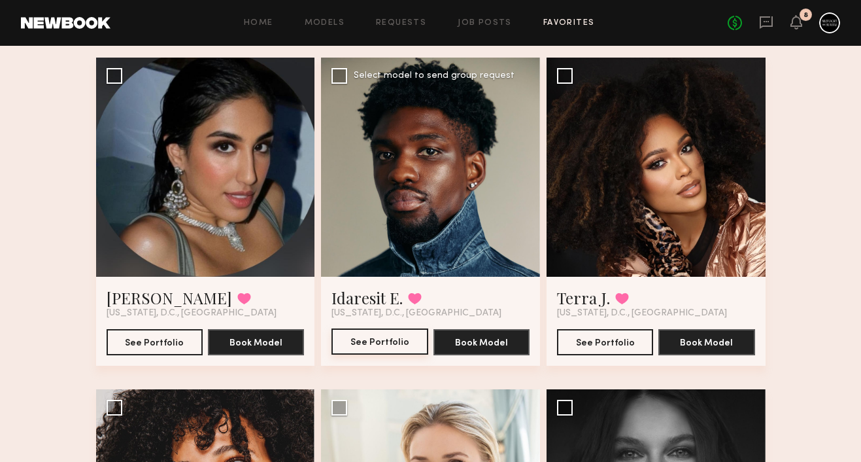
click at [397, 342] on button "See Portfolio" at bounding box center [380, 341] width 96 height 26
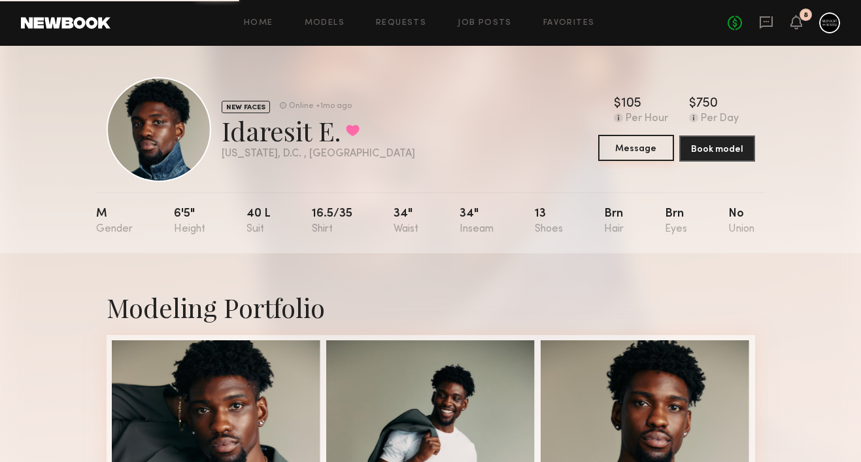
click at [614, 154] on button "Message" at bounding box center [636, 148] width 76 height 26
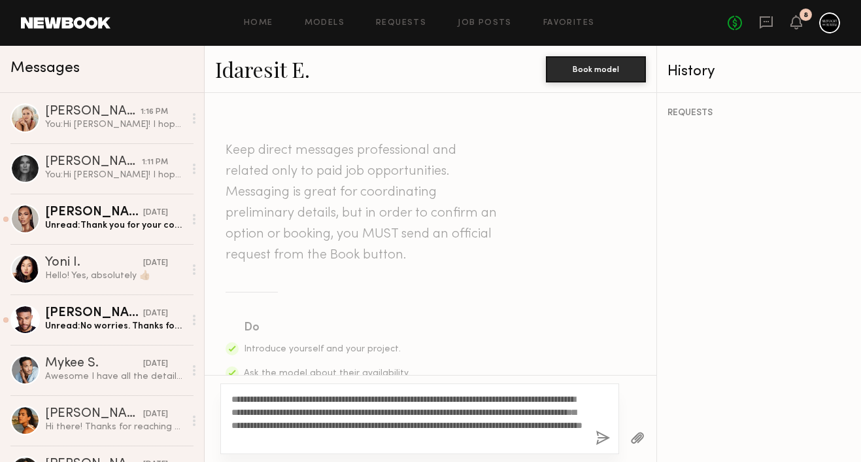
drag, startPoint x: 267, startPoint y: 396, endPoint x: 251, endPoint y: 395, distance: 16.4
click at [251, 396] on textarea "**********" at bounding box center [409, 418] width 354 height 52
click at [336, 425] on textarea "**********" at bounding box center [409, 418] width 354 height 52
type textarea "**********"
click at [605, 436] on button "button" at bounding box center [603, 438] width 14 height 16
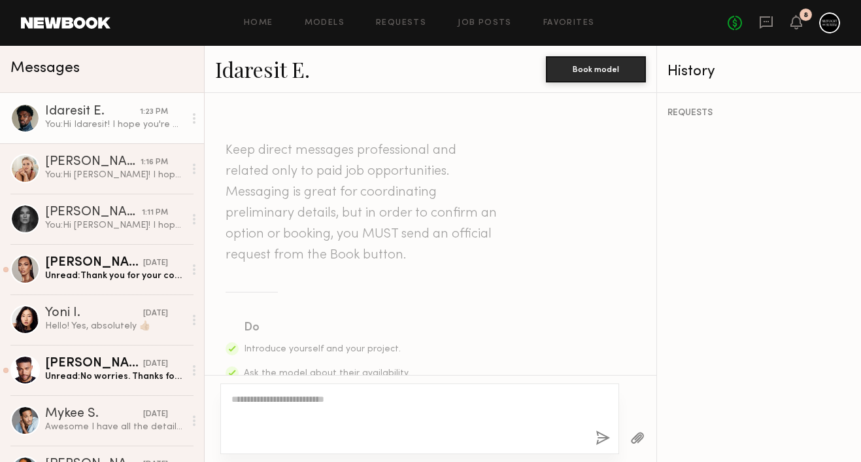
scroll to position [440, 0]
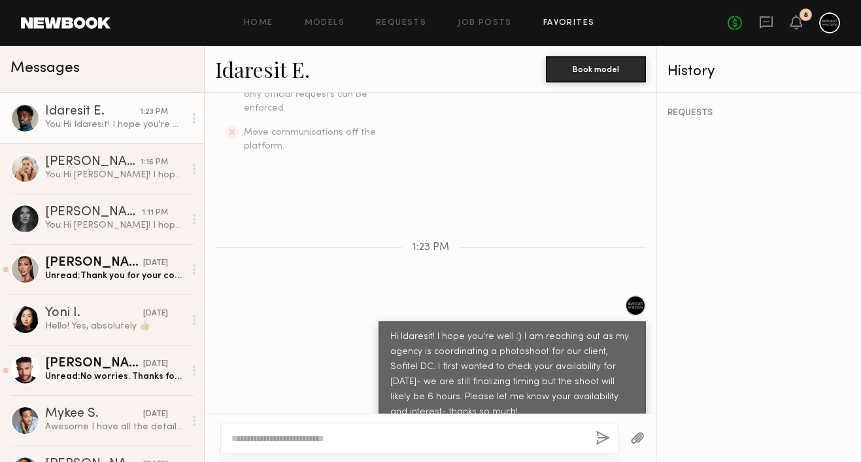
click at [580, 24] on link "Favorites" at bounding box center [570, 23] width 52 height 9
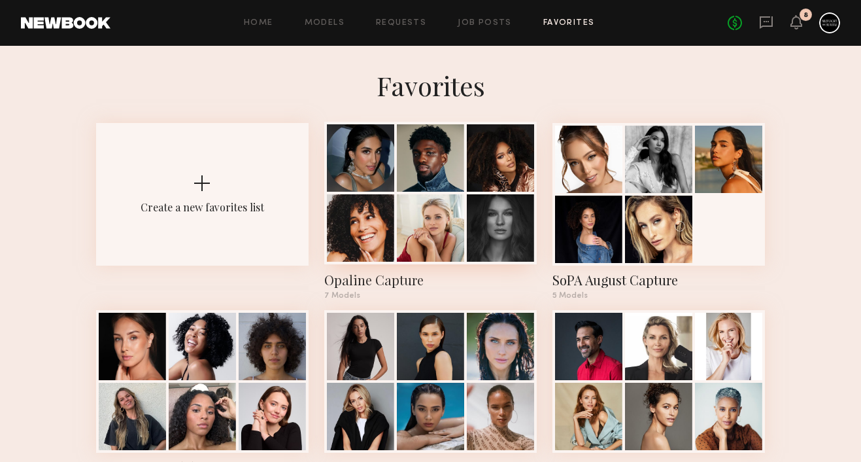
click at [466, 147] on div at bounding box center [430, 193] width 213 height 143
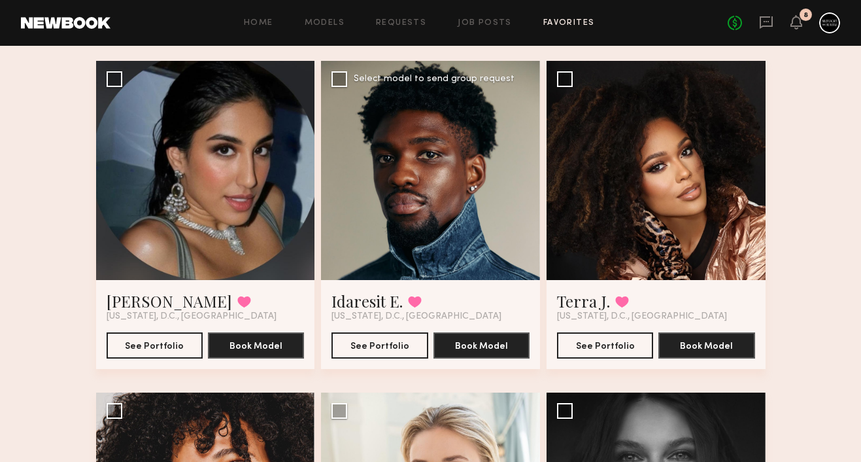
scroll to position [107, 0]
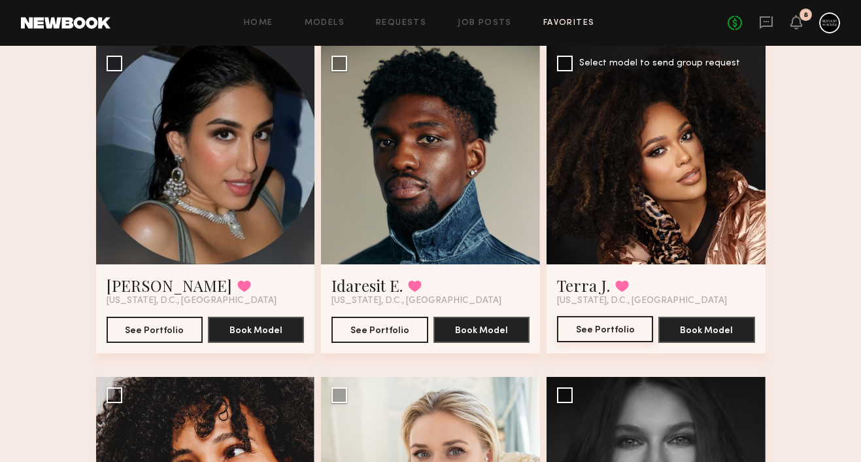
click at [630, 325] on button "See Portfolio" at bounding box center [605, 329] width 96 height 26
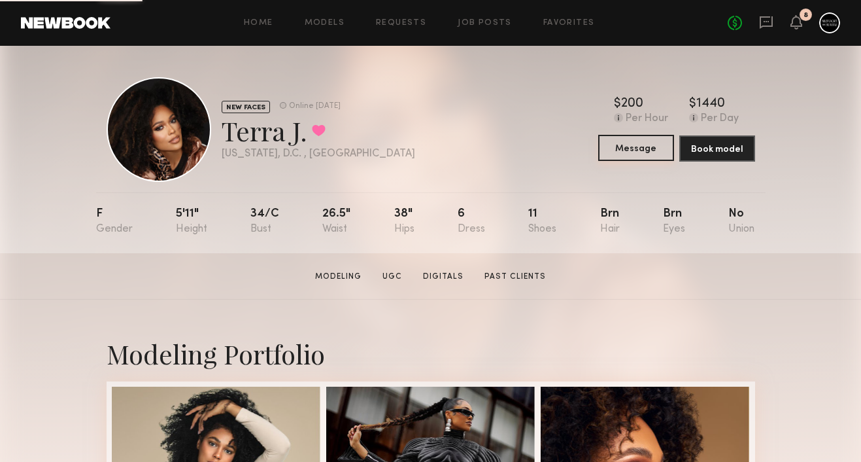
click at [623, 148] on button "Message" at bounding box center [636, 148] width 76 height 26
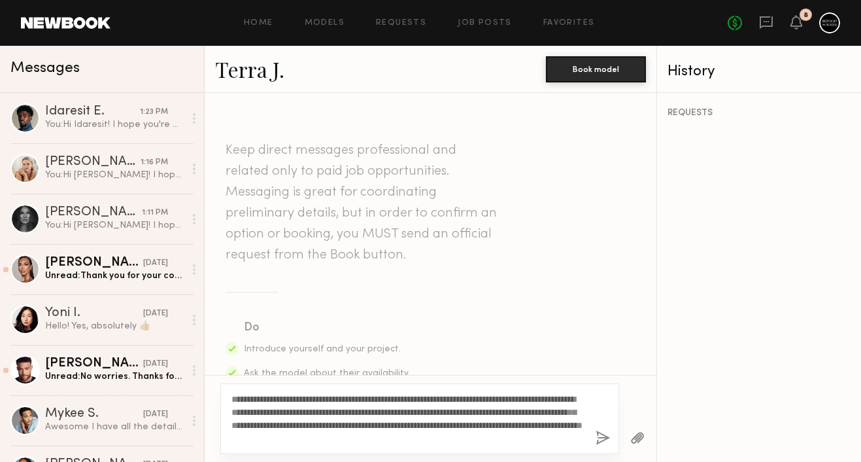
drag, startPoint x: 266, startPoint y: 400, endPoint x: 247, endPoint y: 400, distance: 19.0
click at [247, 400] on textarea "**********" at bounding box center [409, 418] width 354 height 52
click at [400, 404] on textarea "**********" at bounding box center [409, 418] width 354 height 52
type textarea "**********"
click at [603, 436] on button "button" at bounding box center [603, 438] width 14 height 16
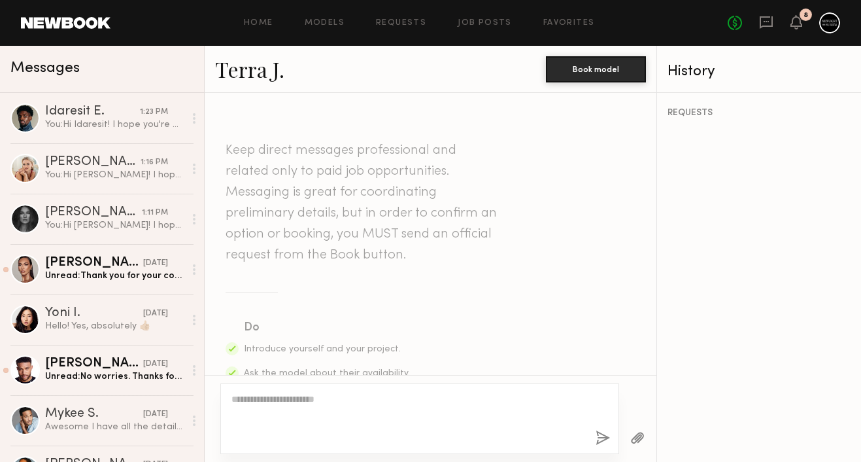
scroll to position [440, 0]
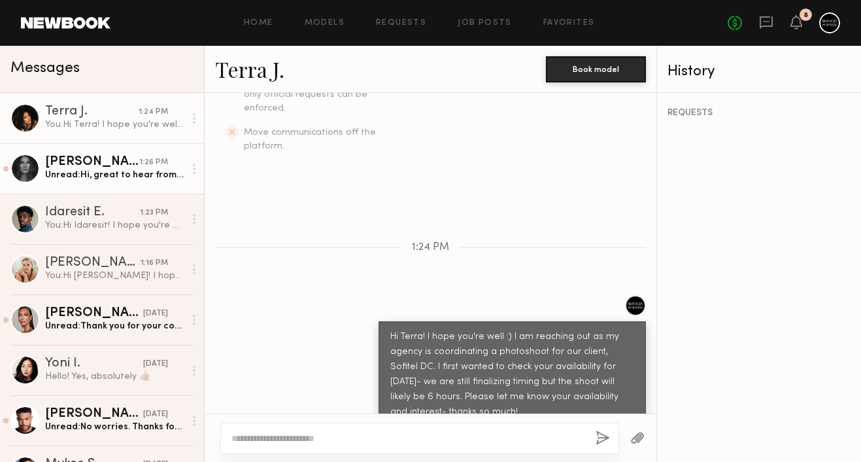
click at [121, 172] on div "Unread: Hi, great to hear from you! Yes, I am available on the 23rd" at bounding box center [114, 175] width 139 height 12
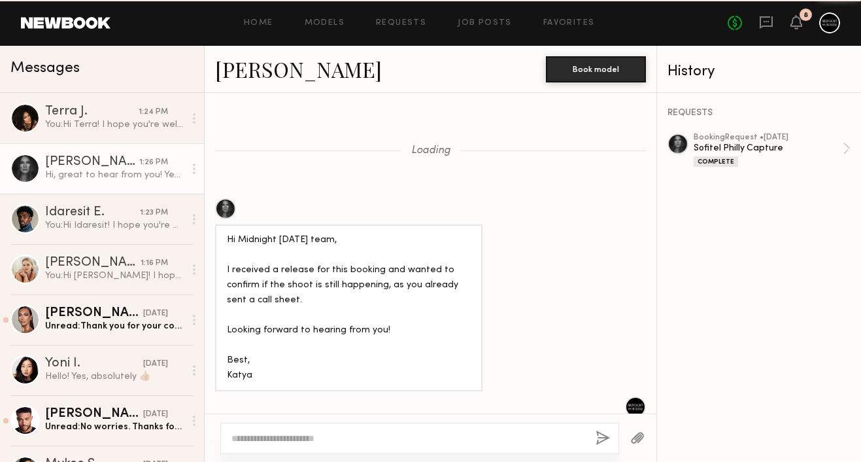
scroll to position [1207, 0]
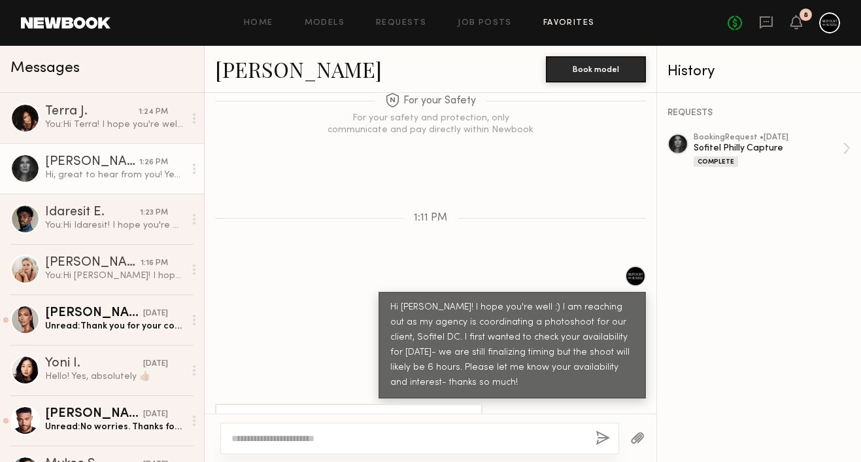
click at [570, 19] on link "Favorites" at bounding box center [570, 23] width 52 height 9
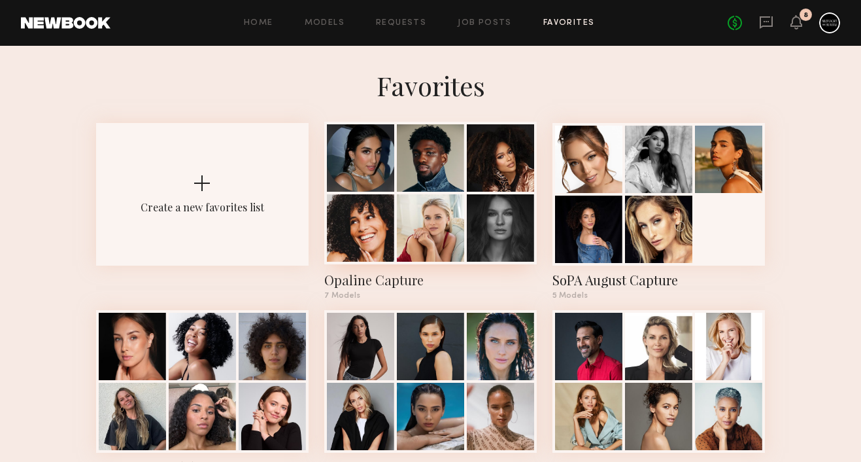
click at [471, 182] on div at bounding box center [500, 157] width 67 height 67
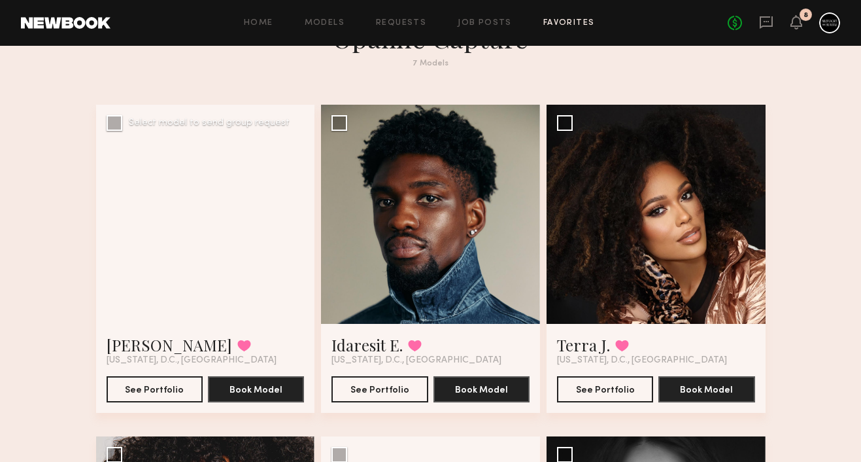
scroll to position [51, 0]
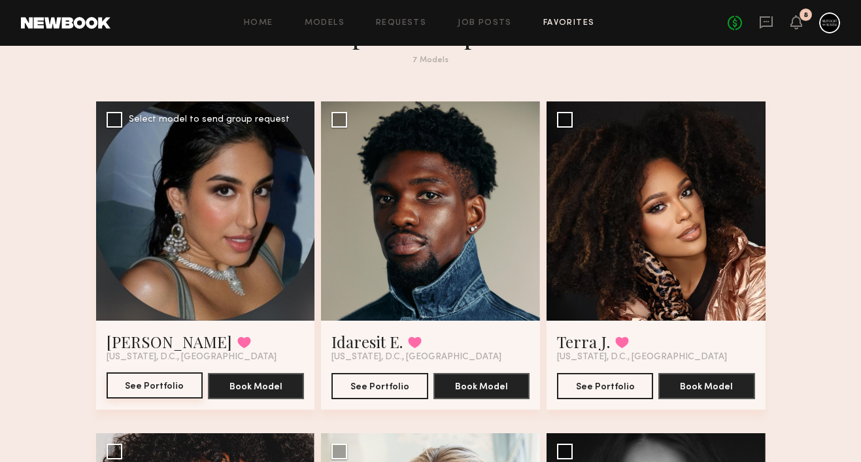
click at [199, 383] on button "See Portfolio" at bounding box center [155, 385] width 96 height 26
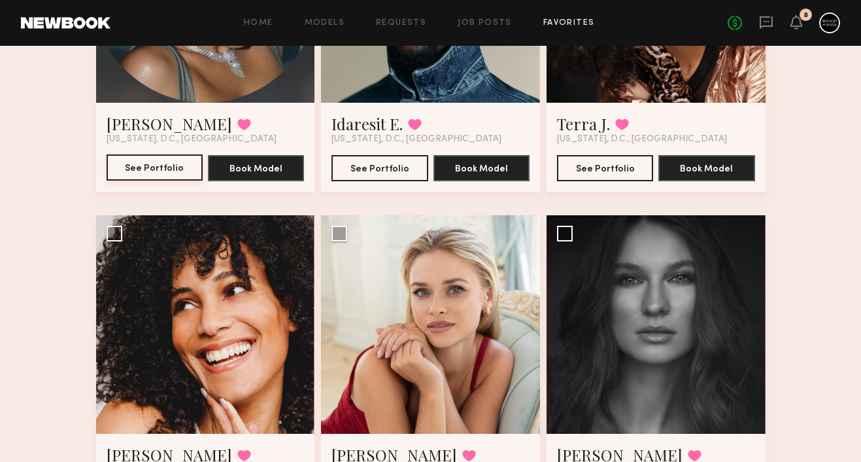
scroll to position [378, 0]
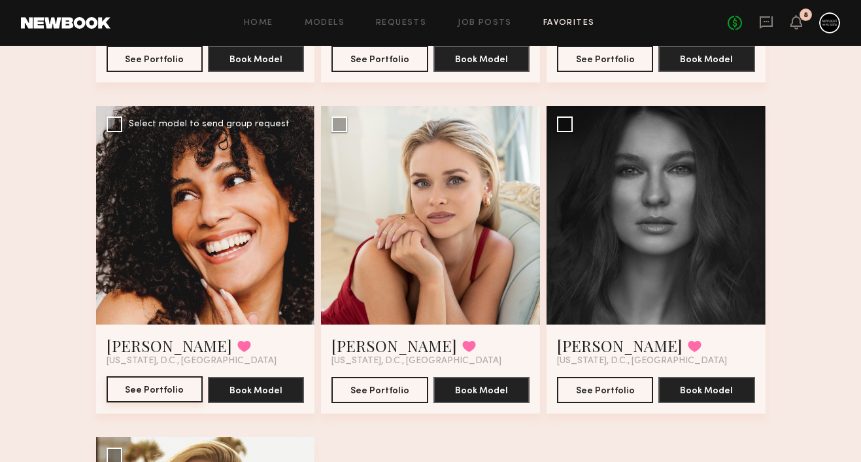
click at [170, 389] on button "See Portfolio" at bounding box center [155, 389] width 96 height 26
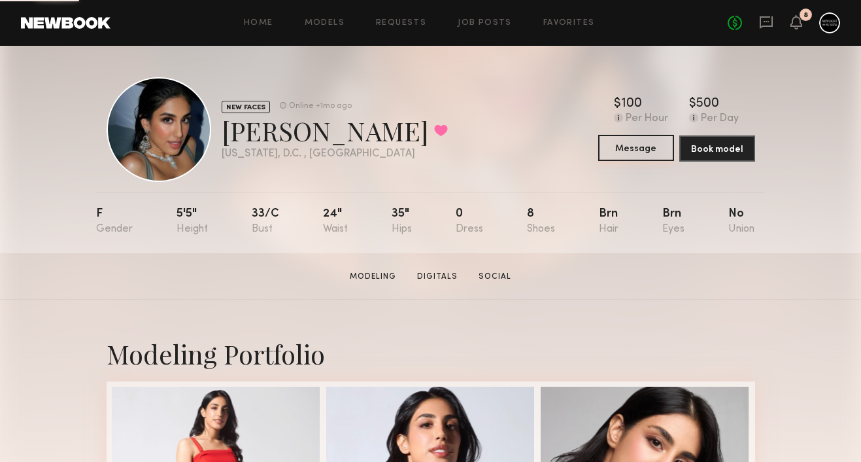
click at [614, 143] on button "Message" at bounding box center [636, 148] width 76 height 26
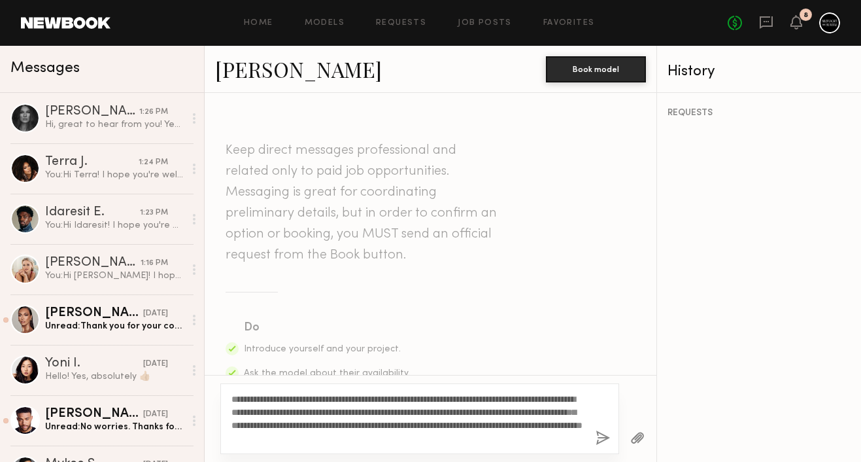
drag, startPoint x: 266, startPoint y: 395, endPoint x: 254, endPoint y: 395, distance: 11.1
click at [254, 395] on textarea "**********" at bounding box center [409, 418] width 354 height 52
click at [442, 417] on textarea "**********" at bounding box center [409, 418] width 354 height 52
type textarea "**********"
click at [603, 430] on button "button" at bounding box center [603, 438] width 14 height 16
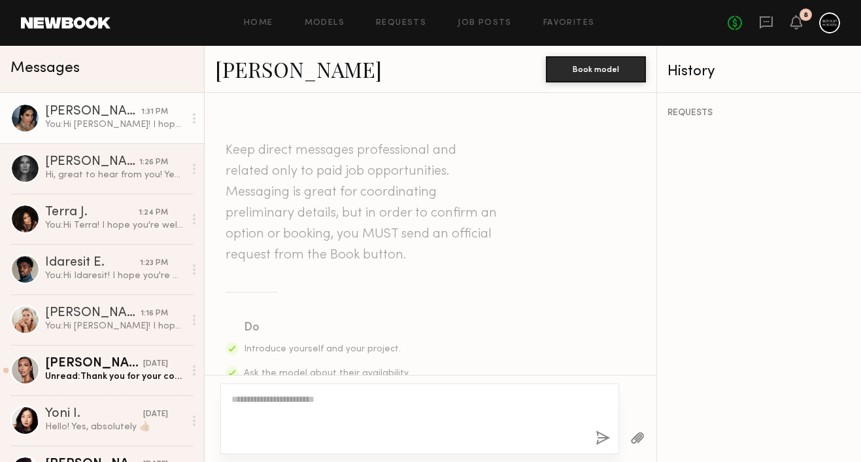
scroll to position [440, 0]
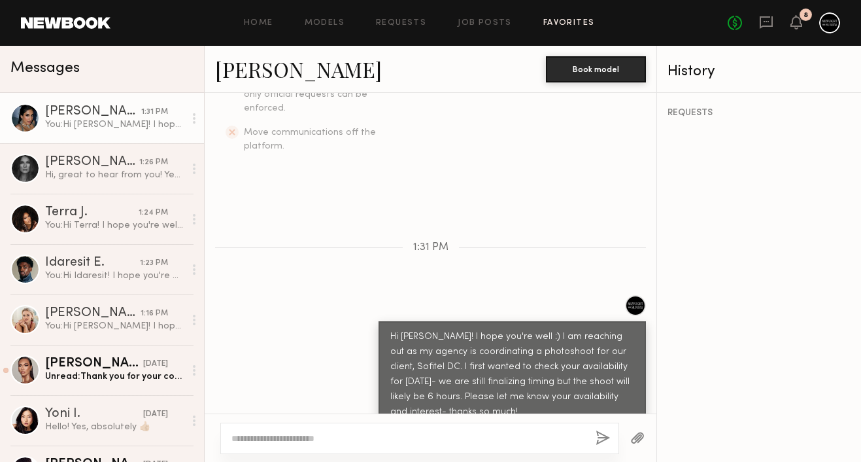
click at [561, 21] on link "Favorites" at bounding box center [570, 23] width 52 height 9
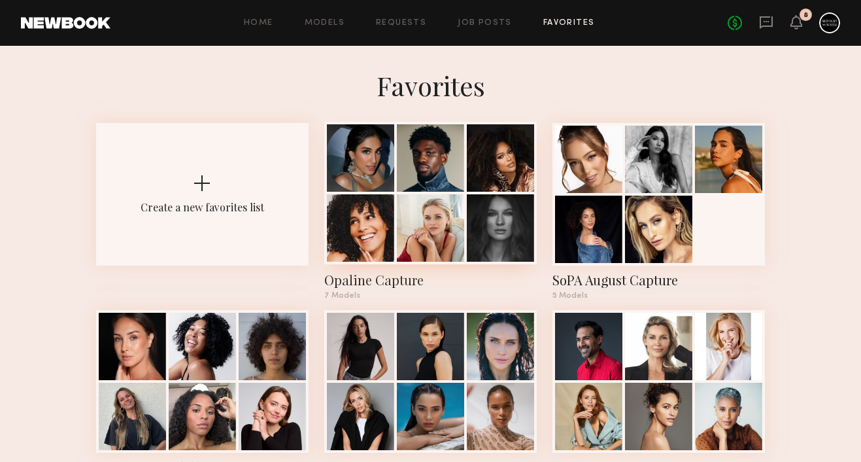
click at [476, 184] on div at bounding box center [500, 157] width 67 height 67
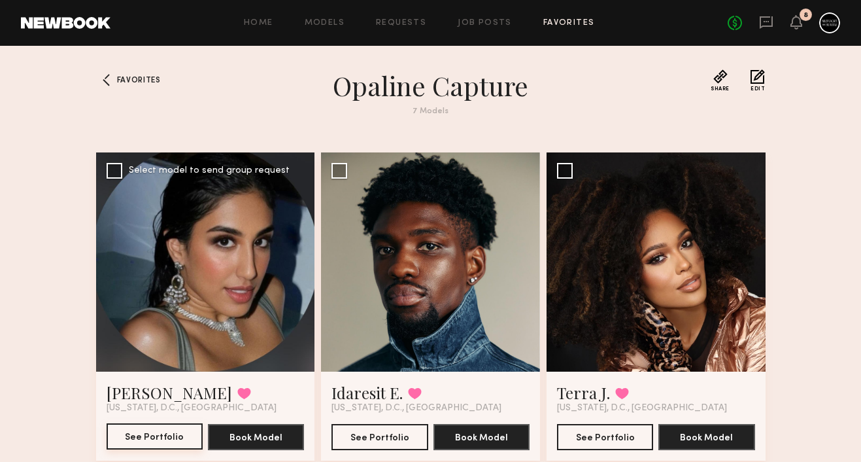
click at [171, 434] on button "See Portfolio" at bounding box center [155, 436] width 96 height 26
click at [370, 433] on button "See Portfolio" at bounding box center [380, 436] width 96 height 26
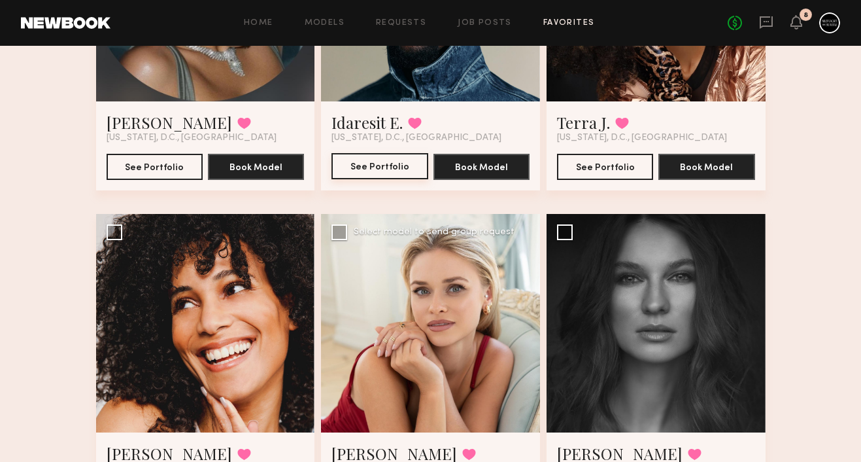
scroll to position [342, 0]
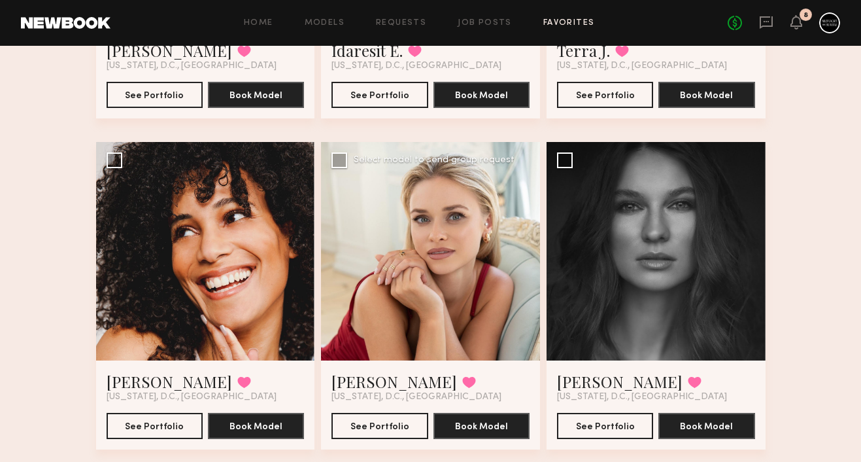
click at [447, 290] on div at bounding box center [430, 251] width 219 height 219
click at [385, 433] on button "See Portfolio" at bounding box center [380, 425] width 96 height 26
click at [765, 21] on icon at bounding box center [766, 21] width 5 height 1
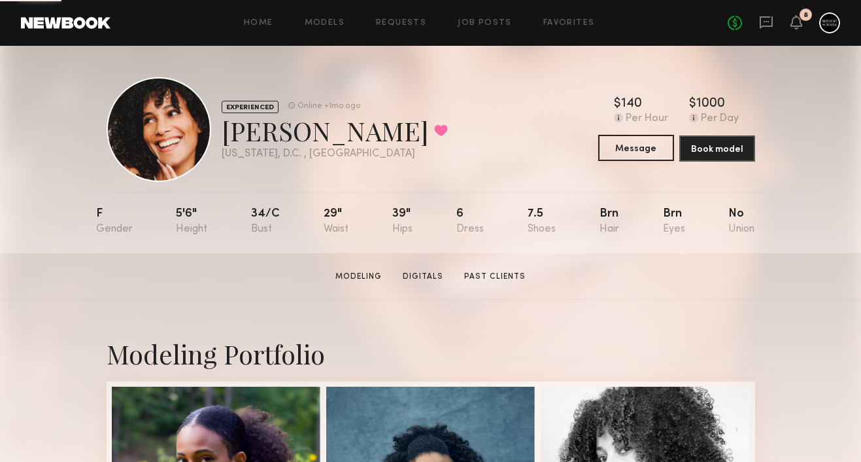
click at [644, 148] on button "Message" at bounding box center [636, 148] width 76 height 26
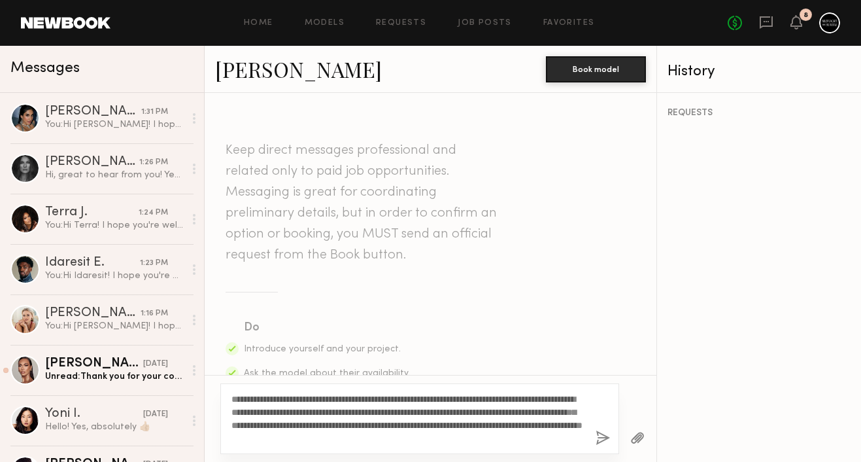
click at [266, 398] on textarea "**********" at bounding box center [409, 418] width 354 height 52
click at [313, 423] on textarea "**********" at bounding box center [409, 418] width 354 height 52
type textarea "**********"
click at [599, 432] on button "button" at bounding box center [603, 438] width 14 height 16
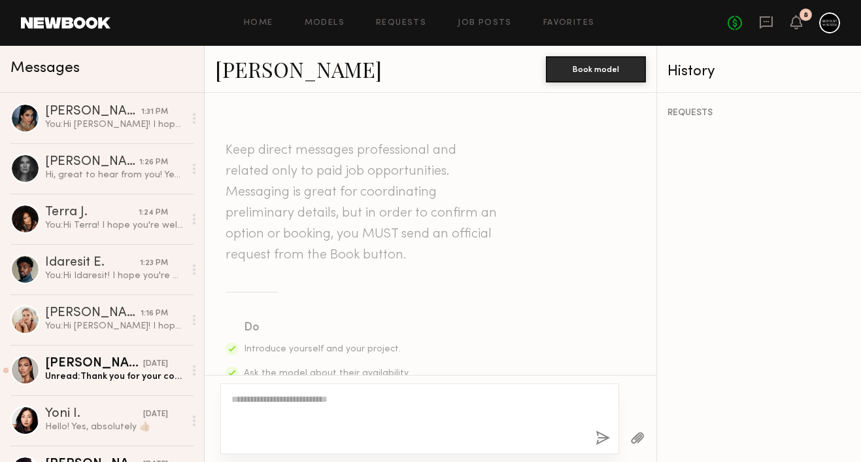
scroll to position [440, 0]
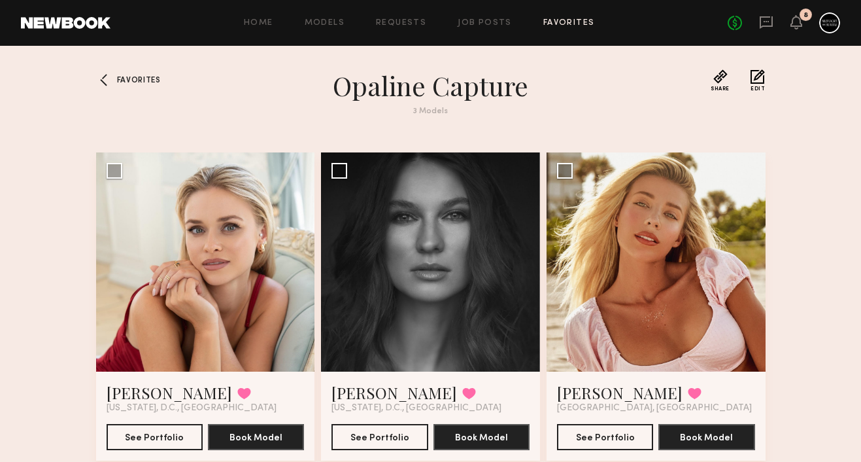
click at [133, 77] on span "Favorites" at bounding box center [139, 81] width 44 height 8
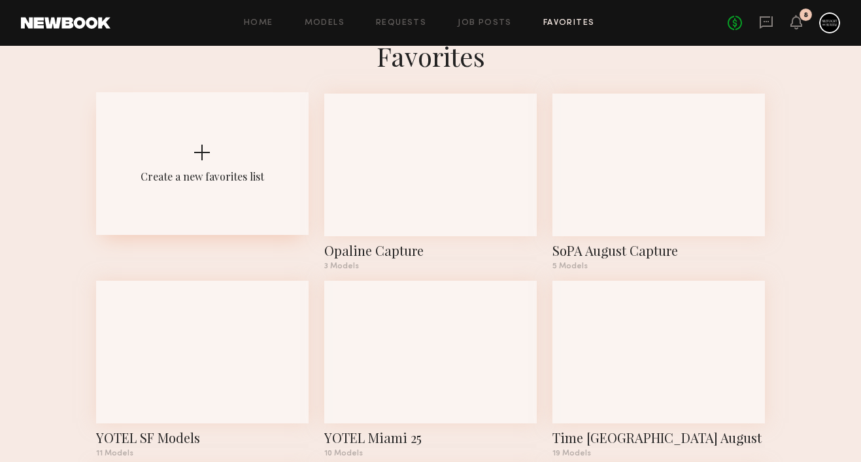
scroll to position [30, 0]
